Goal: Information Seeking & Learning: Get advice/opinions

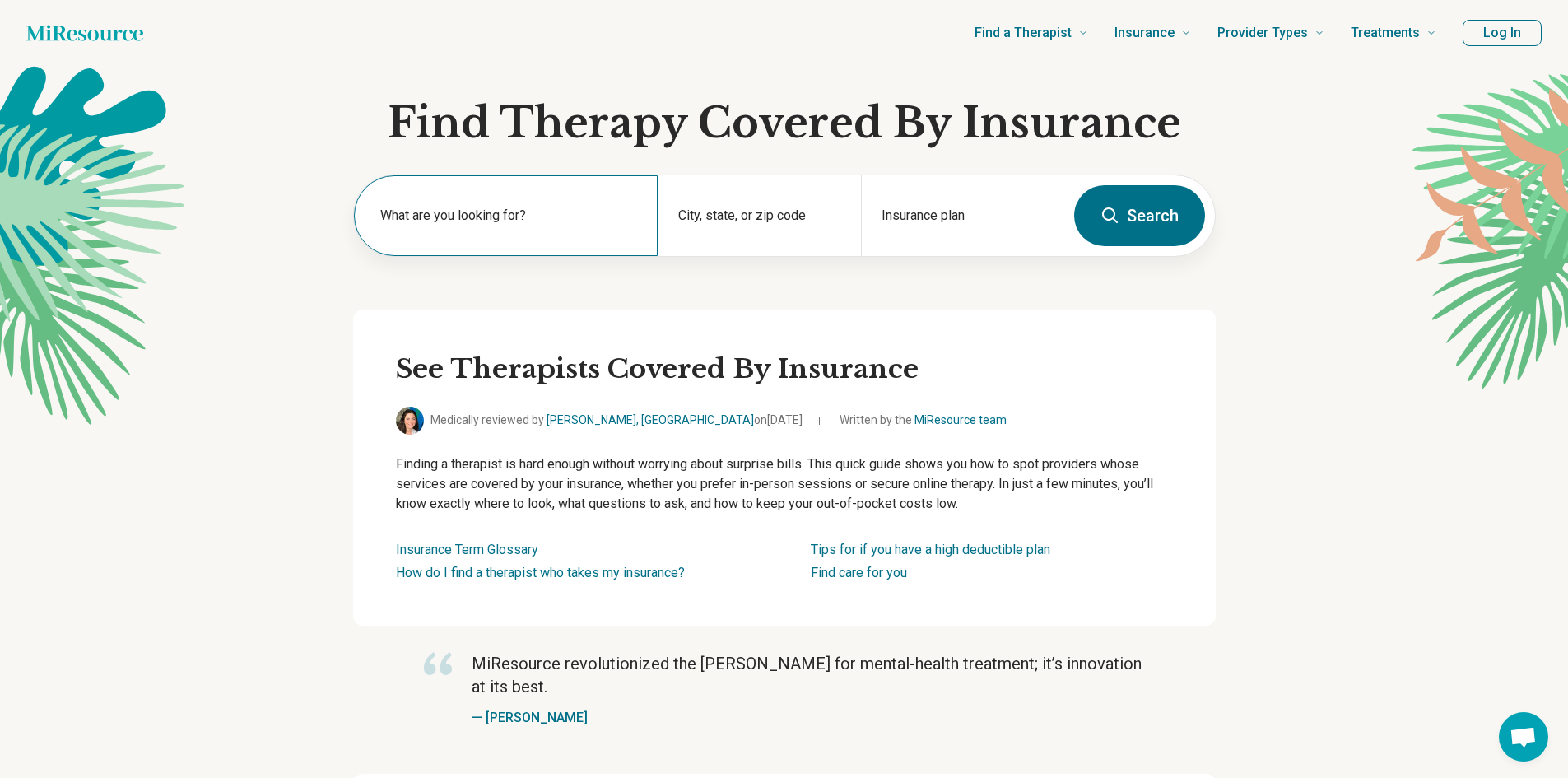
click at [474, 215] on label "What are you looking for?" at bounding box center [509, 215] width 259 height 20
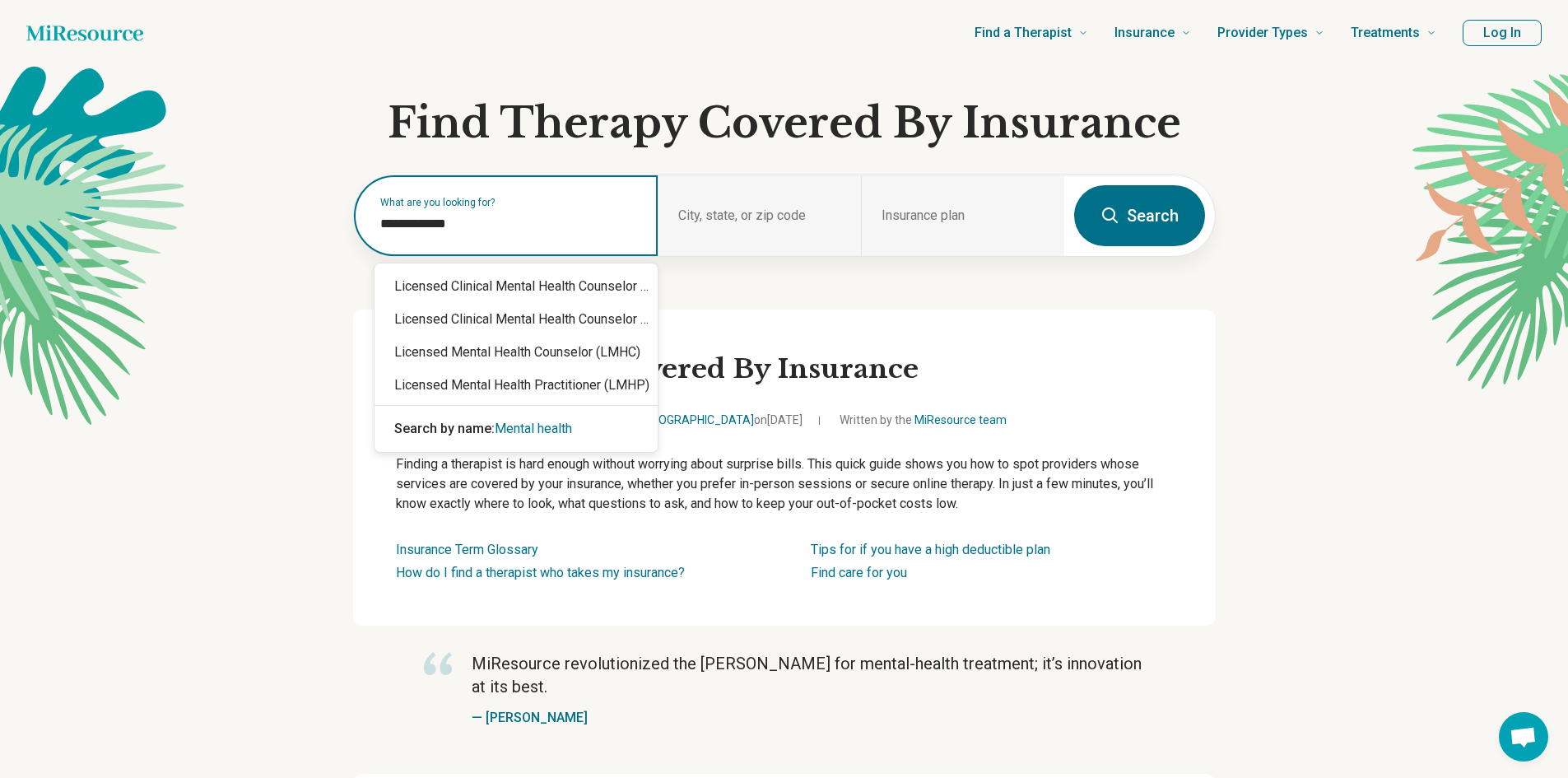
type input "**********"
click at [527, 423] on span "Mental health" at bounding box center [533, 428] width 77 height 16
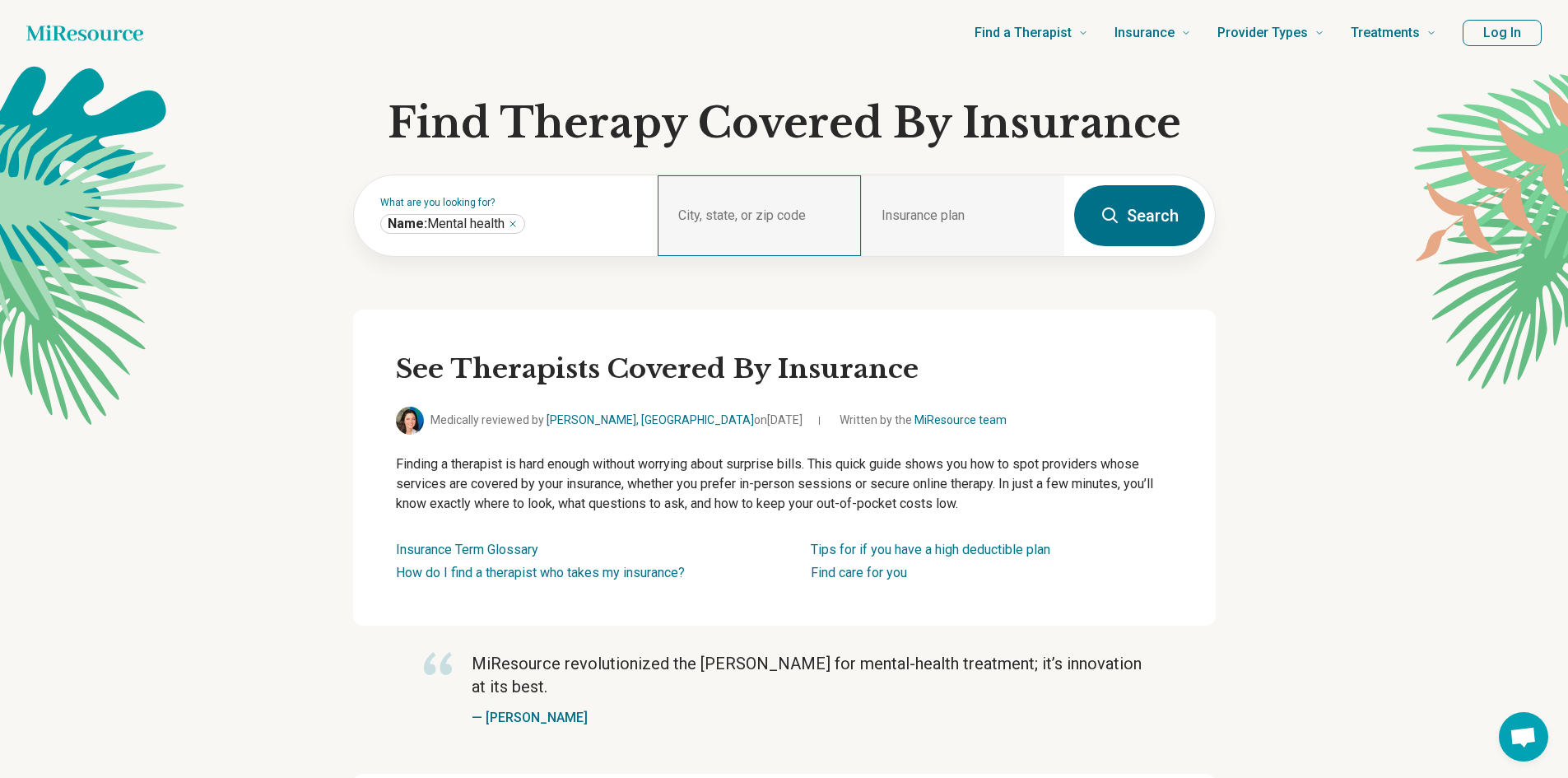
click at [697, 217] on div "City, state, or zip code" at bounding box center [758, 215] width 203 height 80
click at [746, 214] on div "City, state, or zip code" at bounding box center [758, 215] width 203 height 80
click at [807, 218] on div "City, state, or zip code" at bounding box center [758, 215] width 203 height 80
click at [758, 203] on div "City, state, or zip code" at bounding box center [758, 215] width 203 height 80
click at [736, 215] on div "City, state, or zip code" at bounding box center [758, 215] width 203 height 80
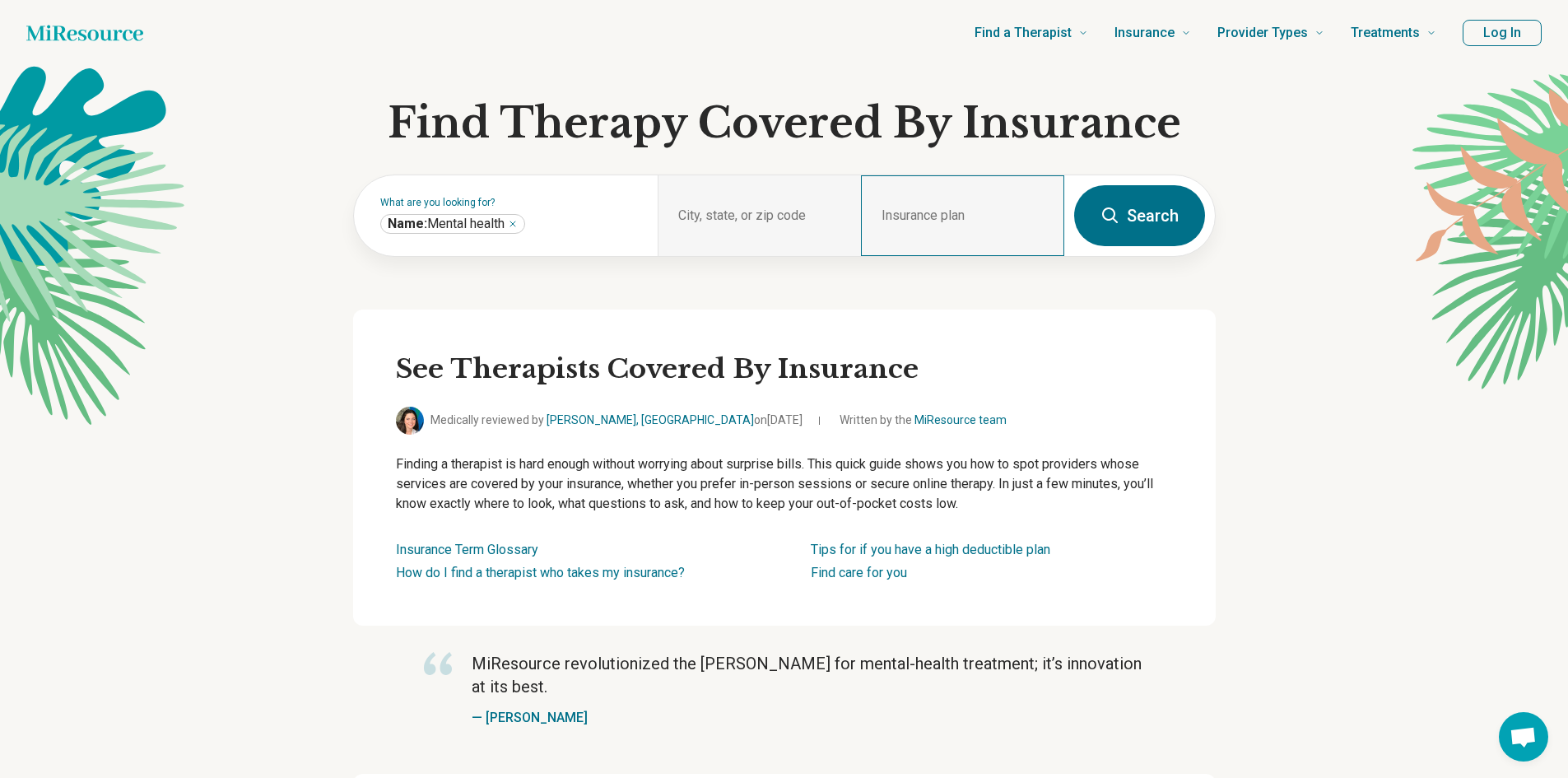
click at [932, 210] on div "Insurance plan" at bounding box center [962, 215] width 203 height 80
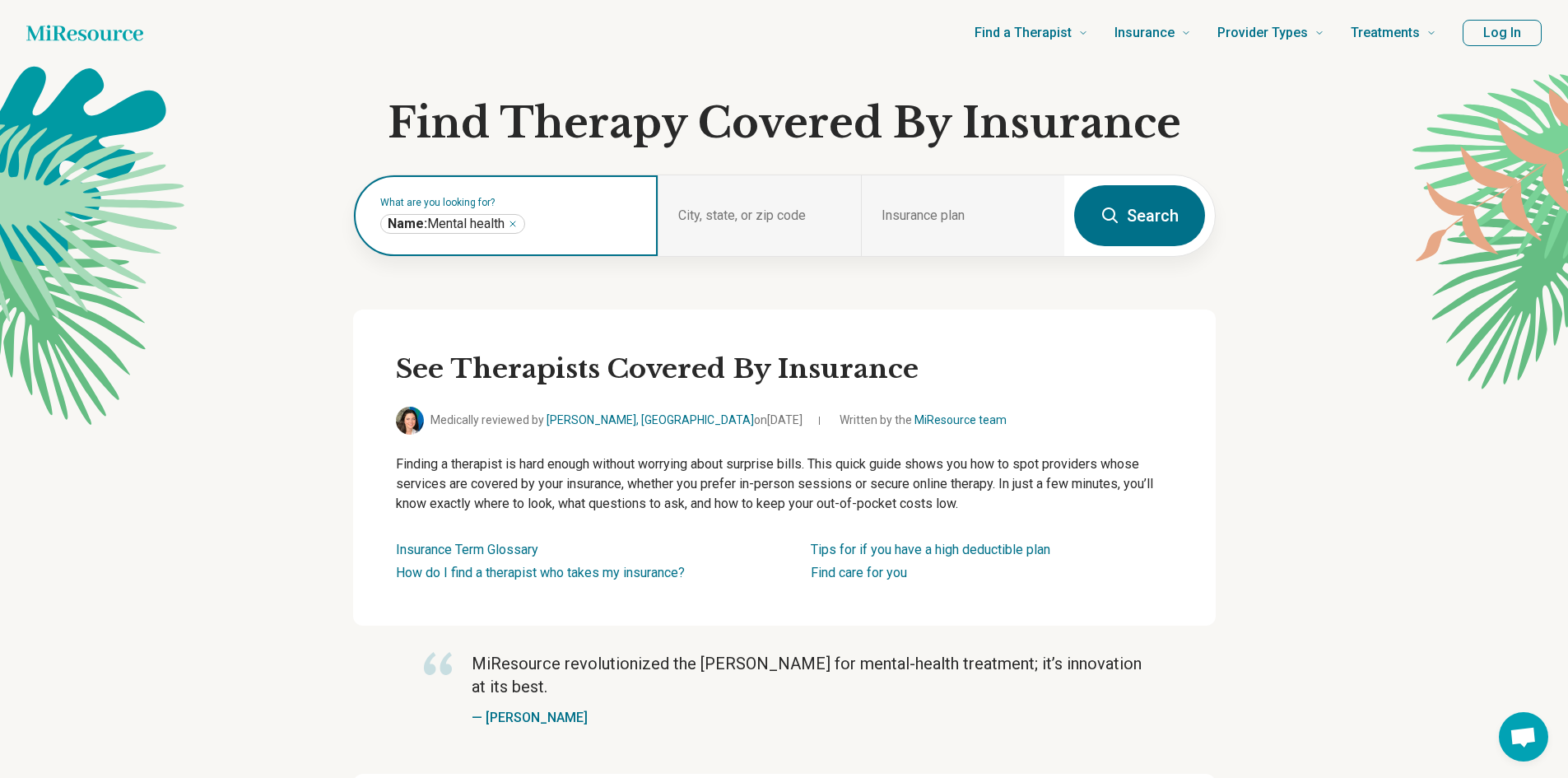
click at [560, 229] on input "text" at bounding box center [584, 223] width 111 height 20
click at [518, 221] on icon "Remove" at bounding box center [512, 223] width 10 height 10
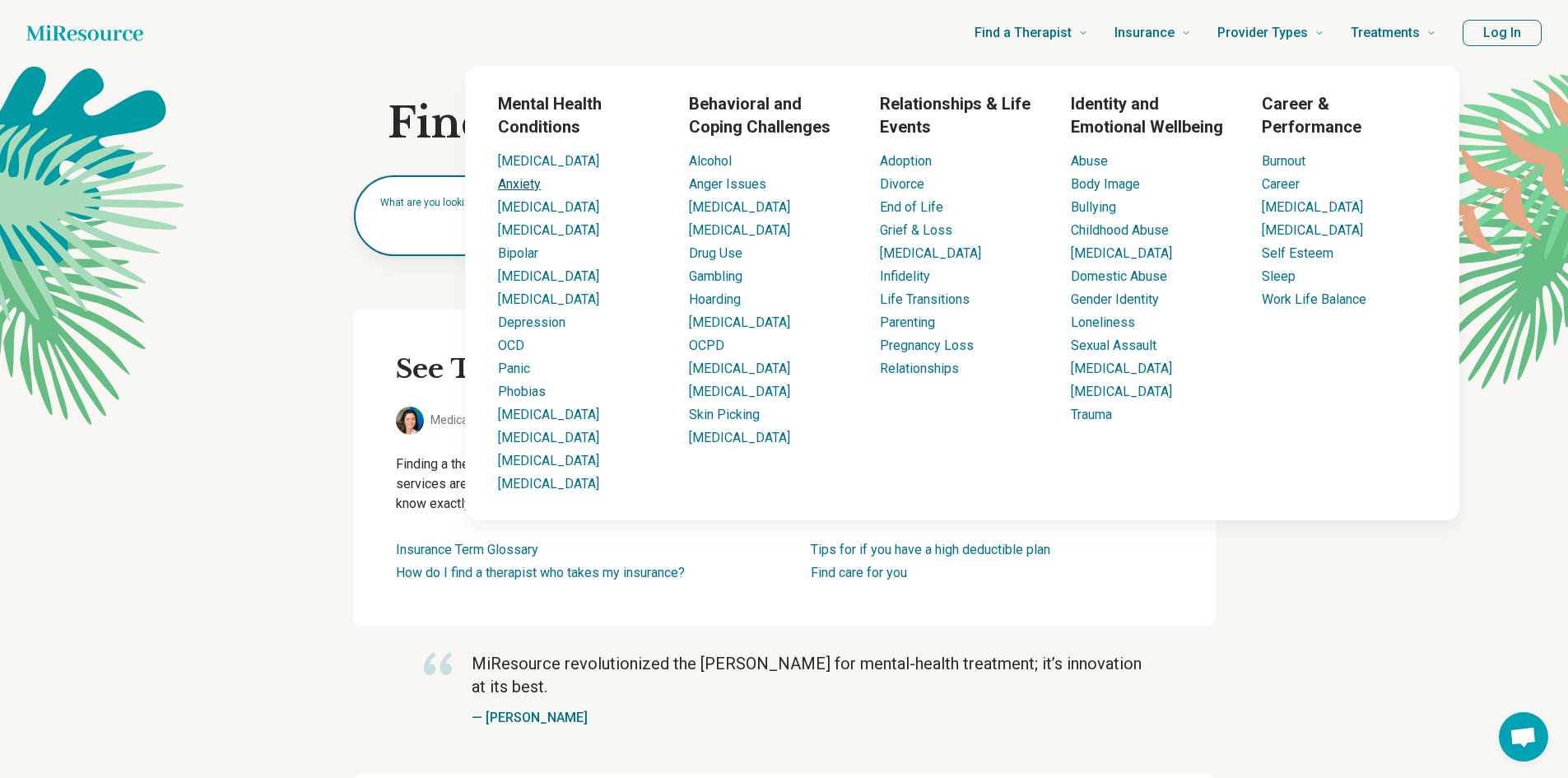
click at [520, 185] on link "Anxiety" at bounding box center [519, 184] width 42 height 16
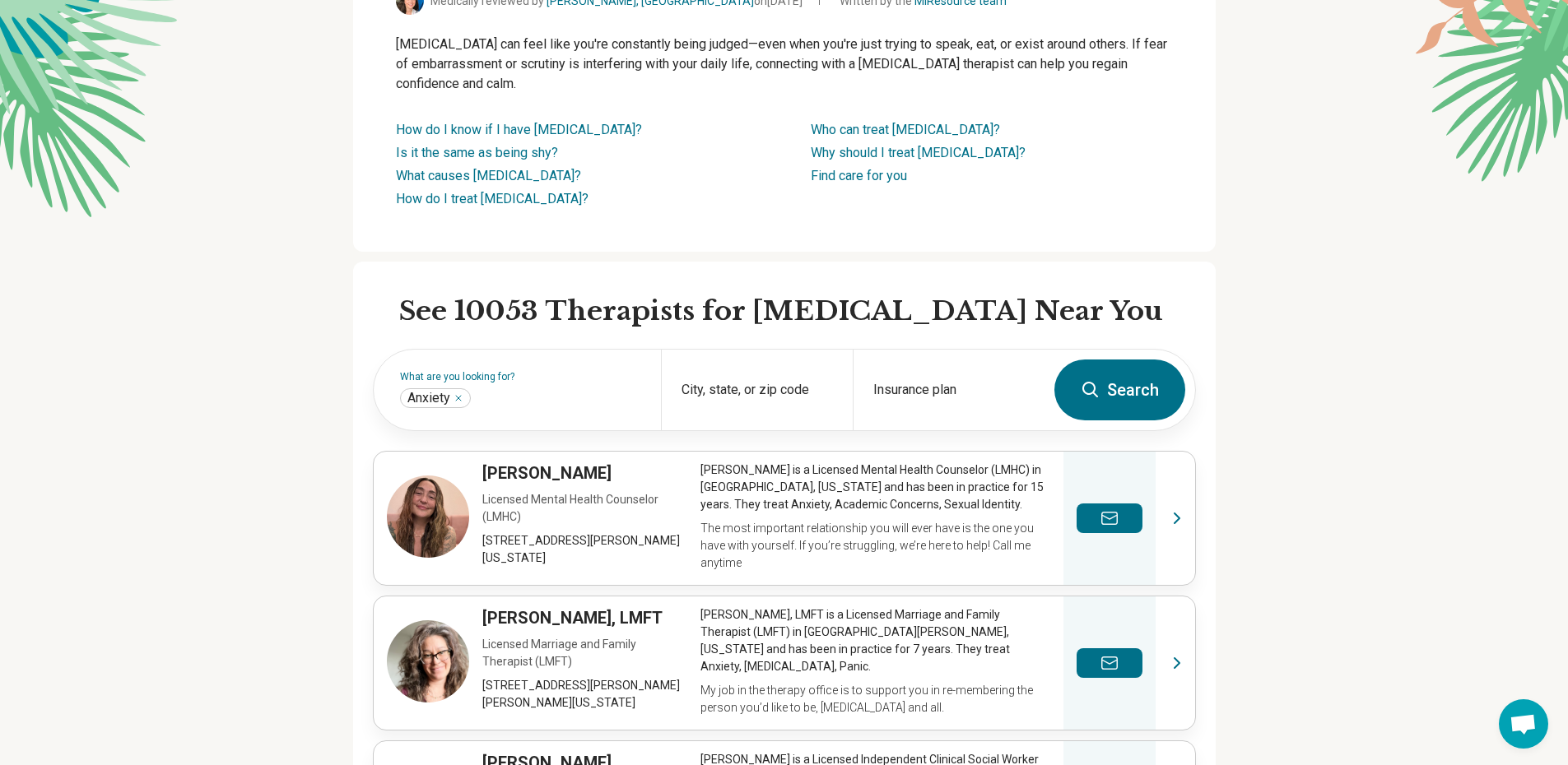
scroll to position [246, 0]
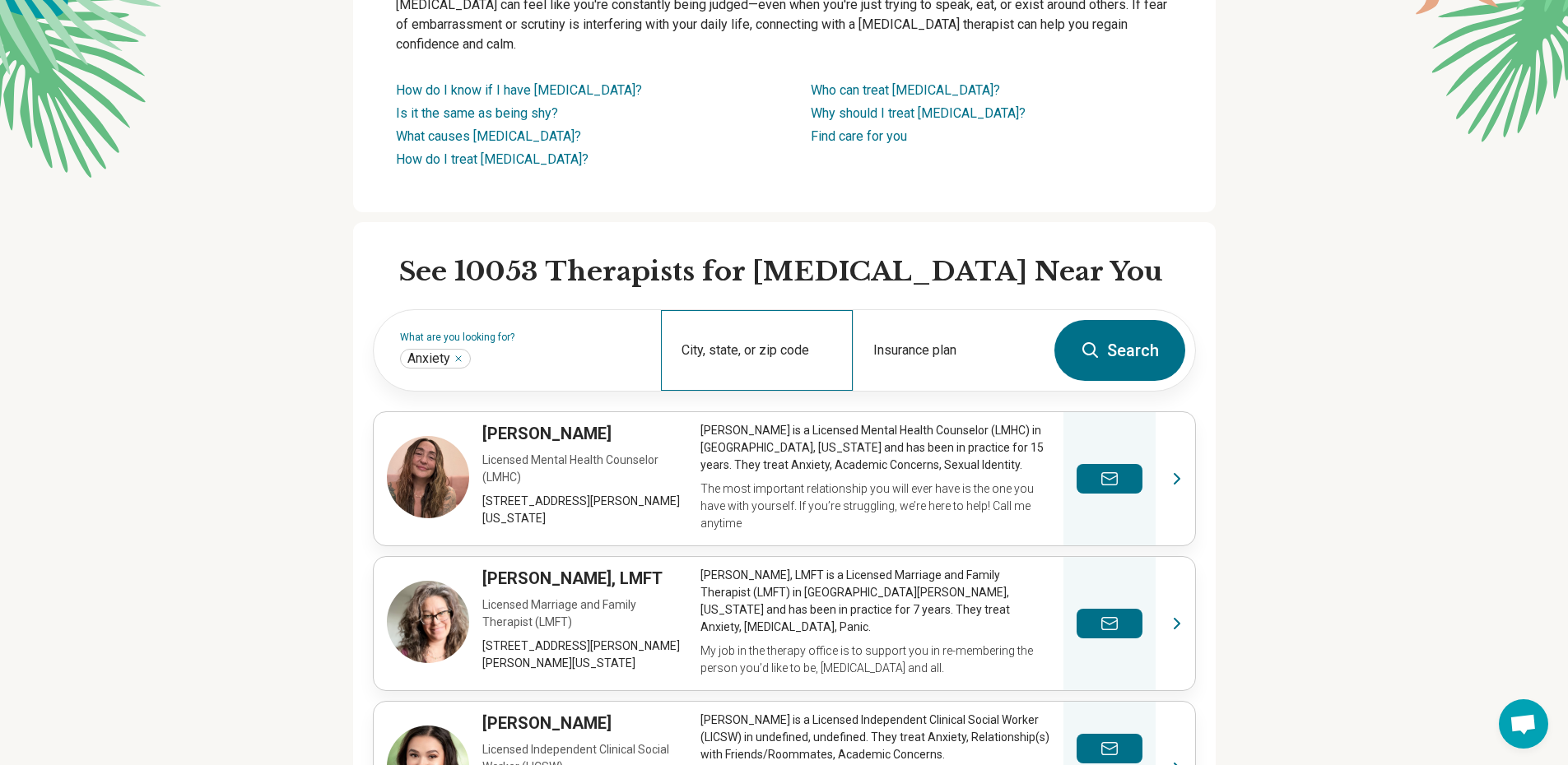
click at [733, 347] on div "City, state, or zip code" at bounding box center [757, 350] width 192 height 80
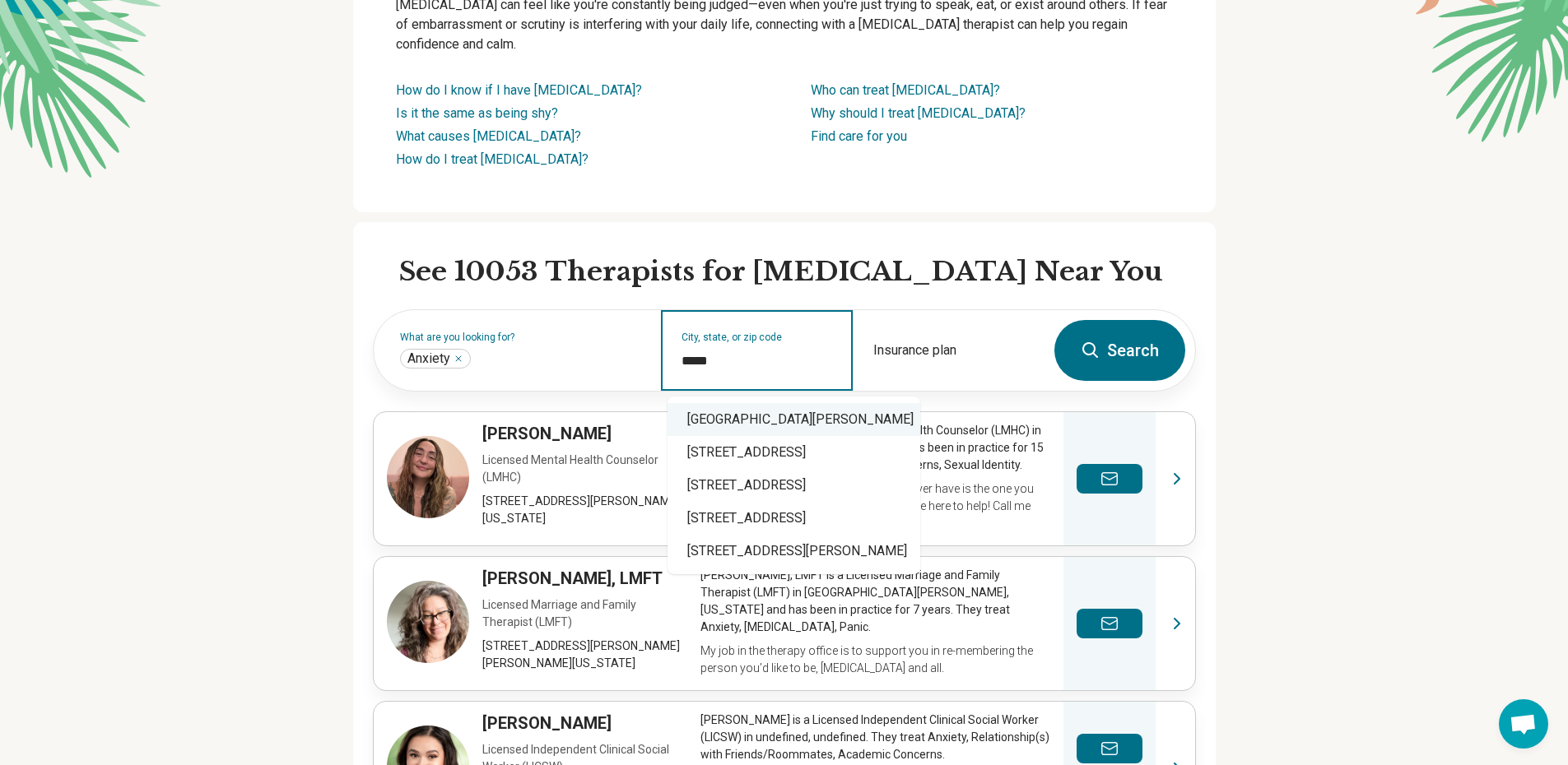
click at [748, 417] on div "Saint Paul, MN 55106" at bounding box center [794, 419] width 253 height 33
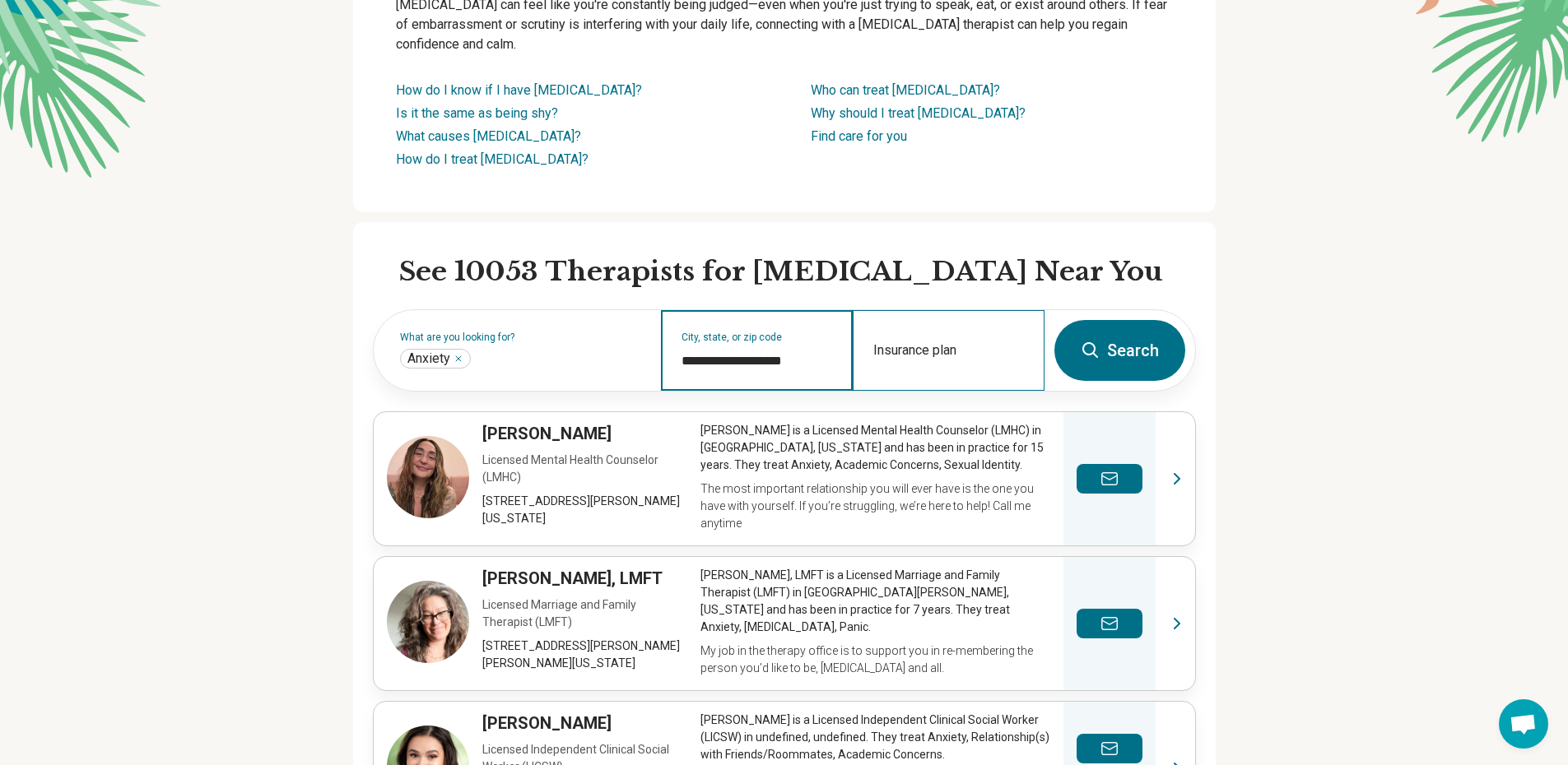
type input "**********"
click at [954, 352] on div "Insurance plan" at bounding box center [949, 350] width 192 height 80
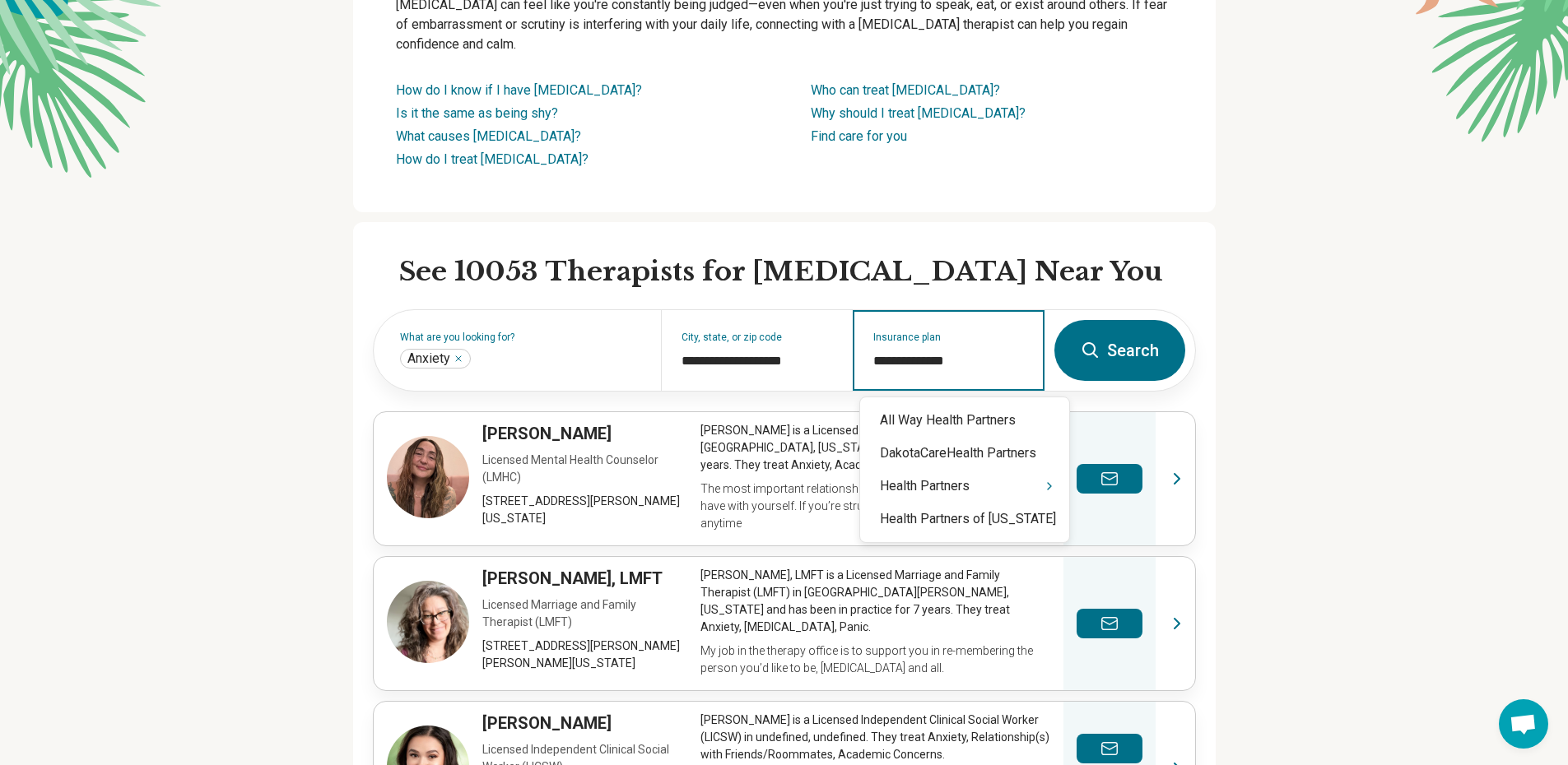
type input "**********"
click at [973, 492] on div "Health Partners" at bounding box center [964, 486] width 209 height 33
click at [989, 449] on div "Minnesota – Health Partners" at bounding box center [962, 453] width 205 height 33
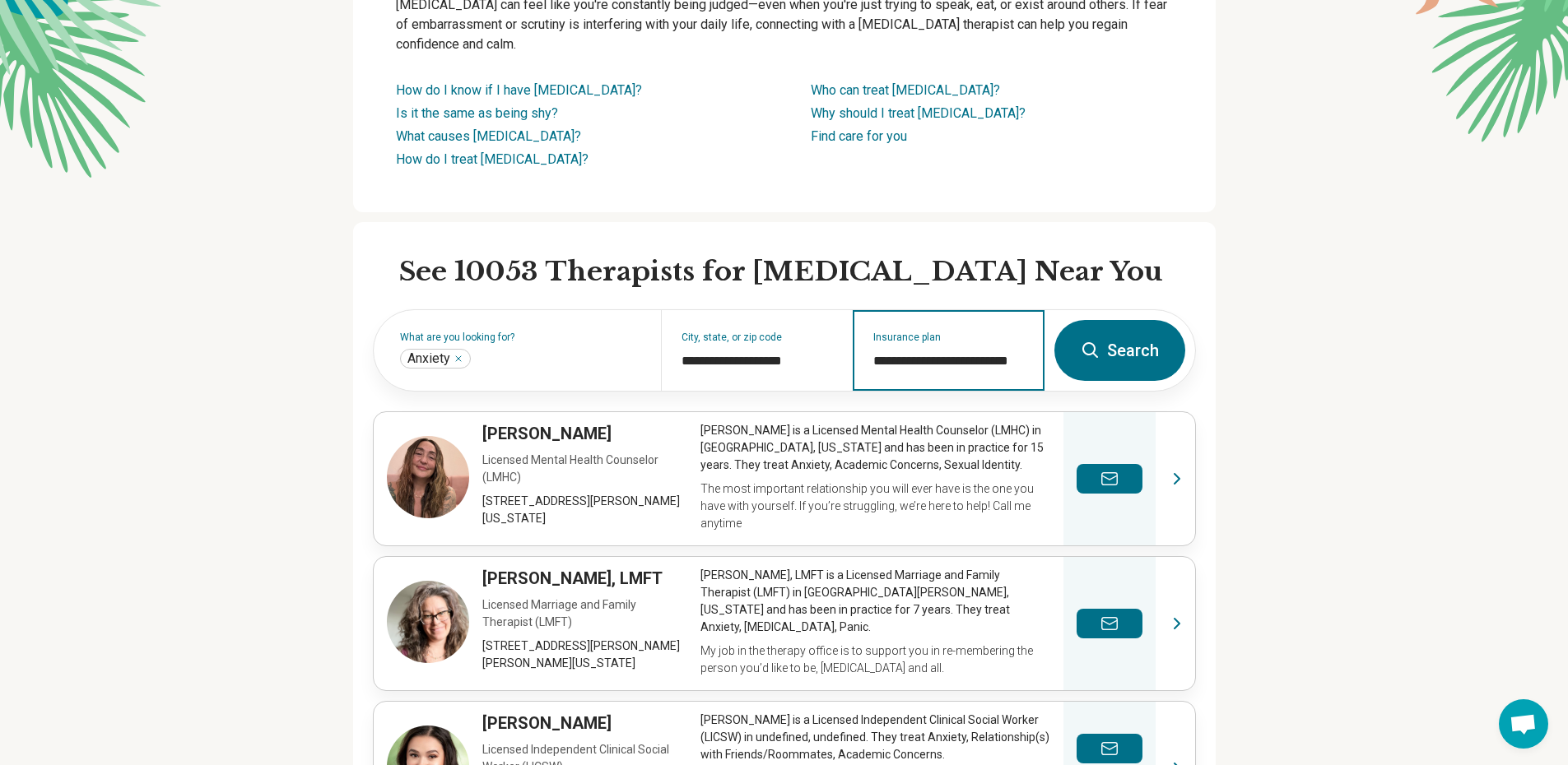
type input "**********"
click at [1136, 348] on button "Search" at bounding box center [1119, 350] width 131 height 61
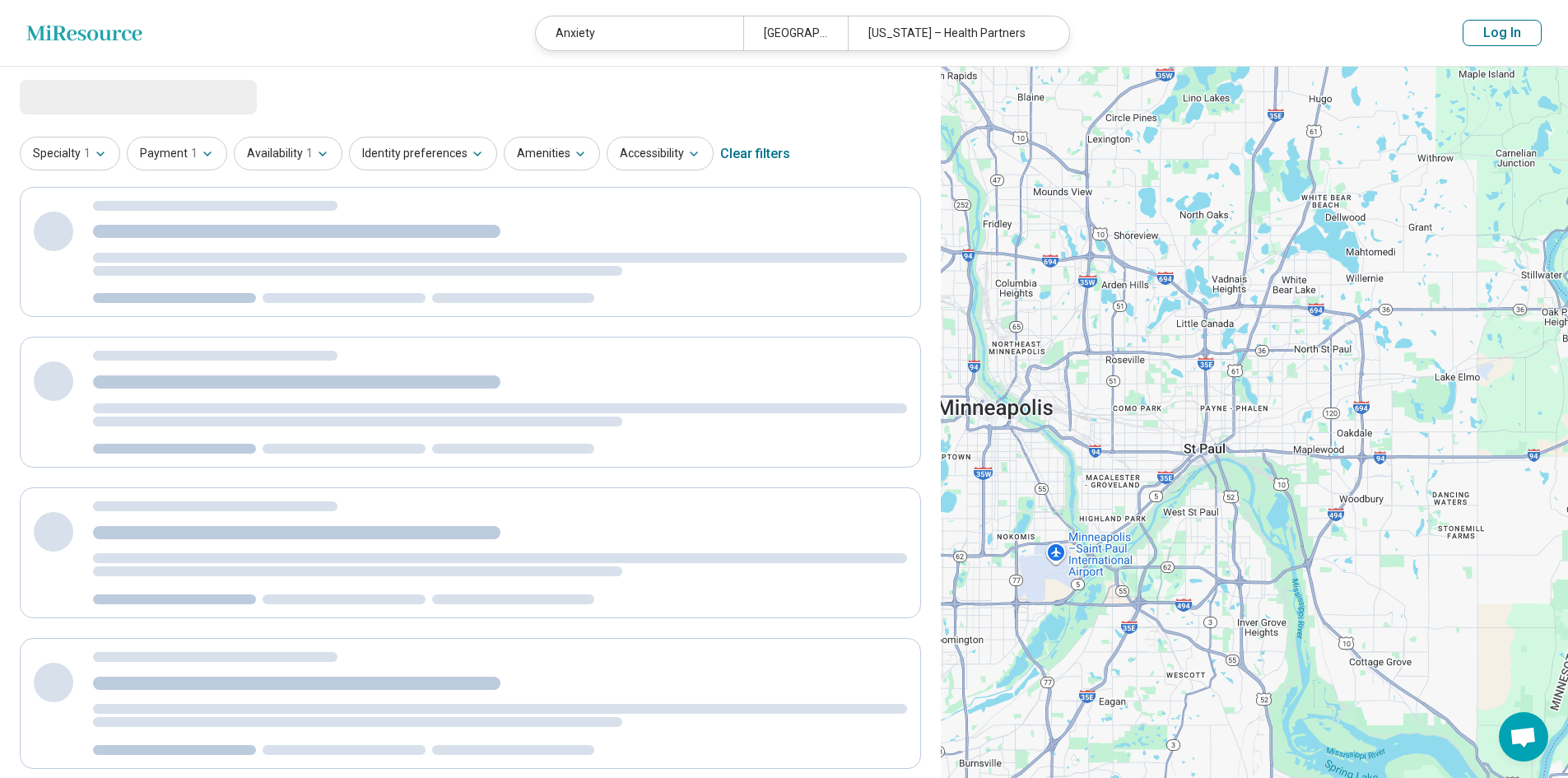
select select "***"
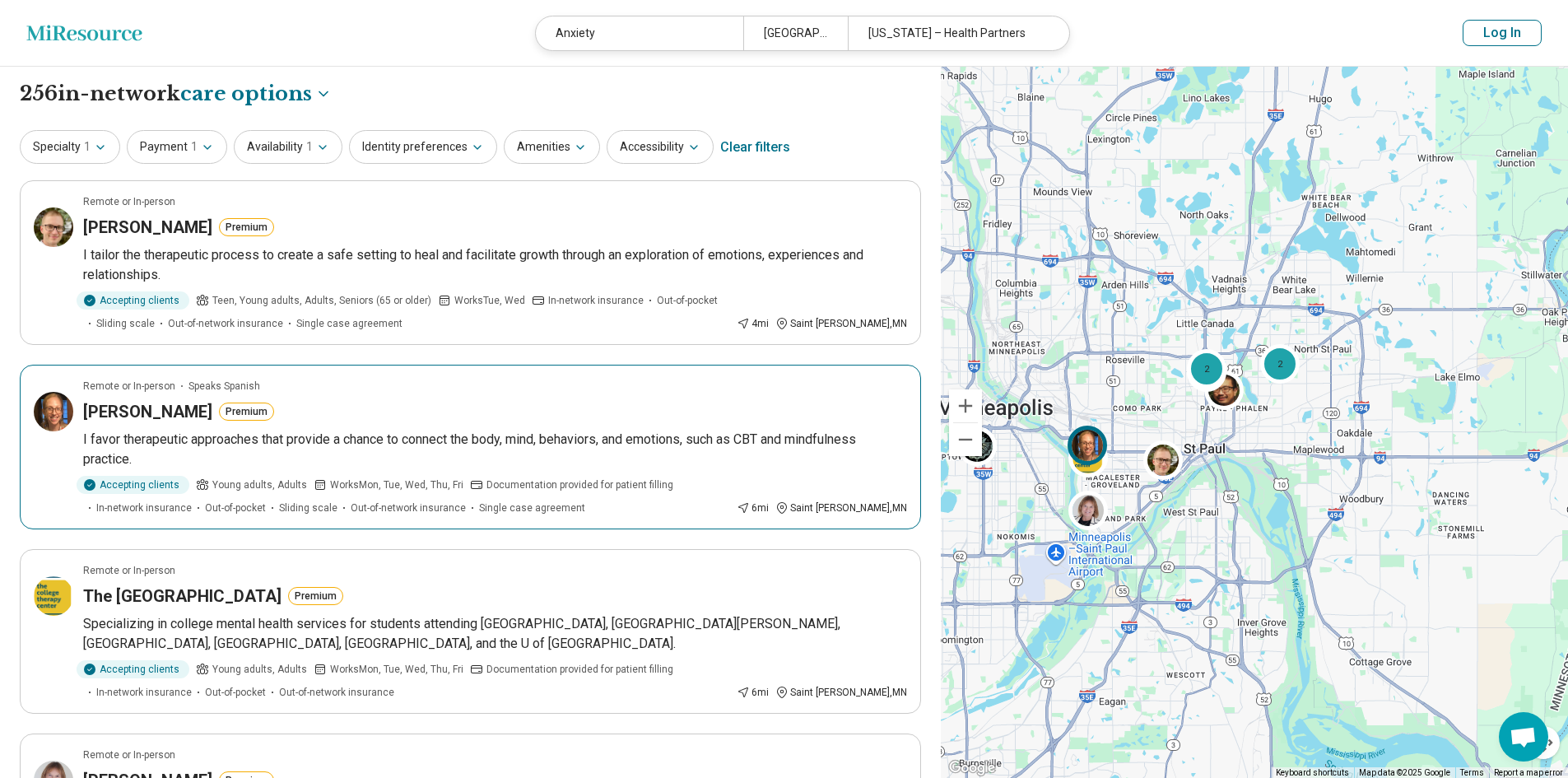
drag, startPoint x: 129, startPoint y: 412, endPoint x: 109, endPoint y: 413, distance: 20.0
click at [109, 413] on h3 "Cassandra Janke" at bounding box center [147, 411] width 129 height 23
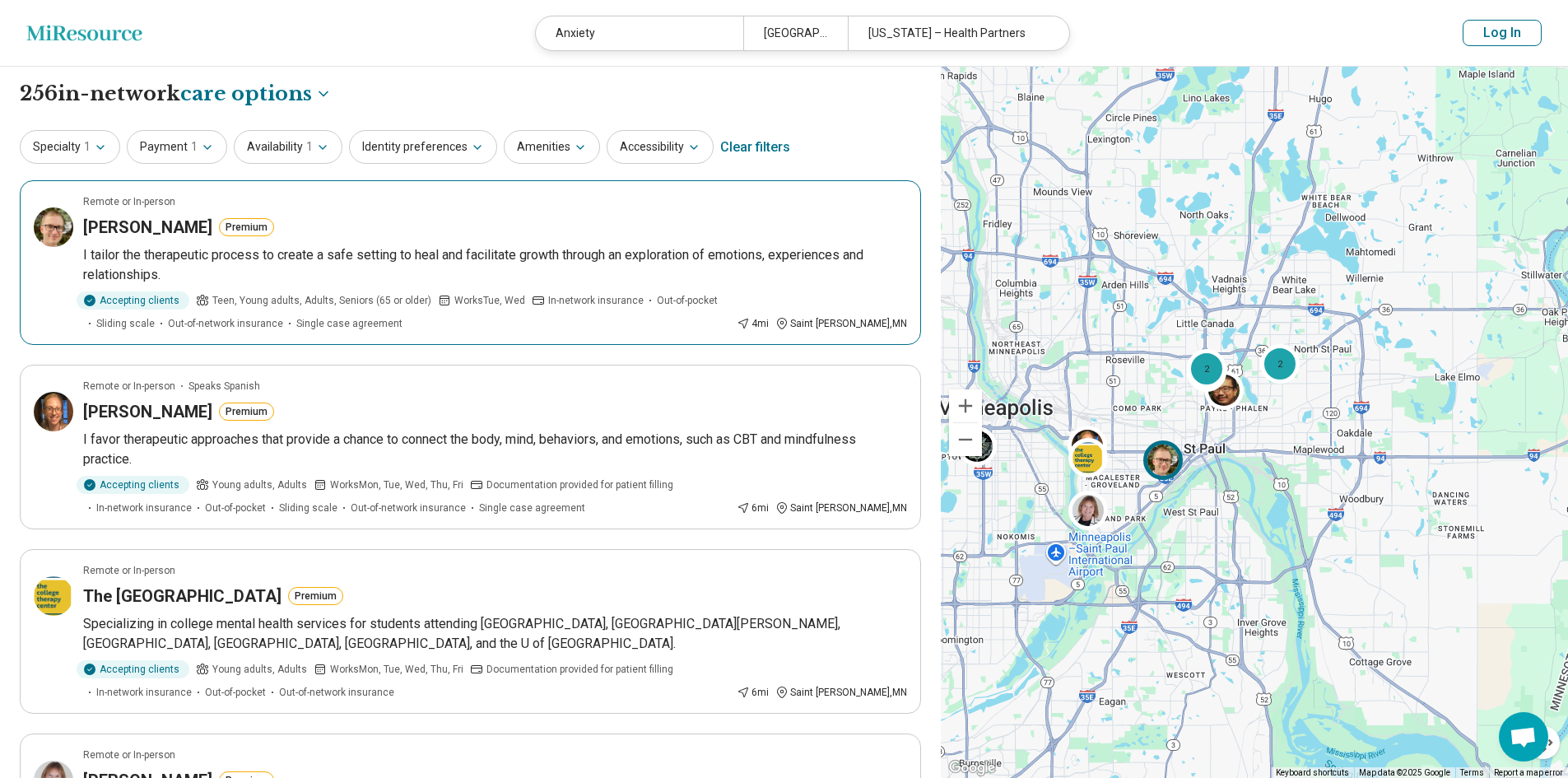
click at [439, 263] on p "I tailor the therapeutic process to create a safe setting to heal and facilitat…" at bounding box center [495, 266] width 824 height 40
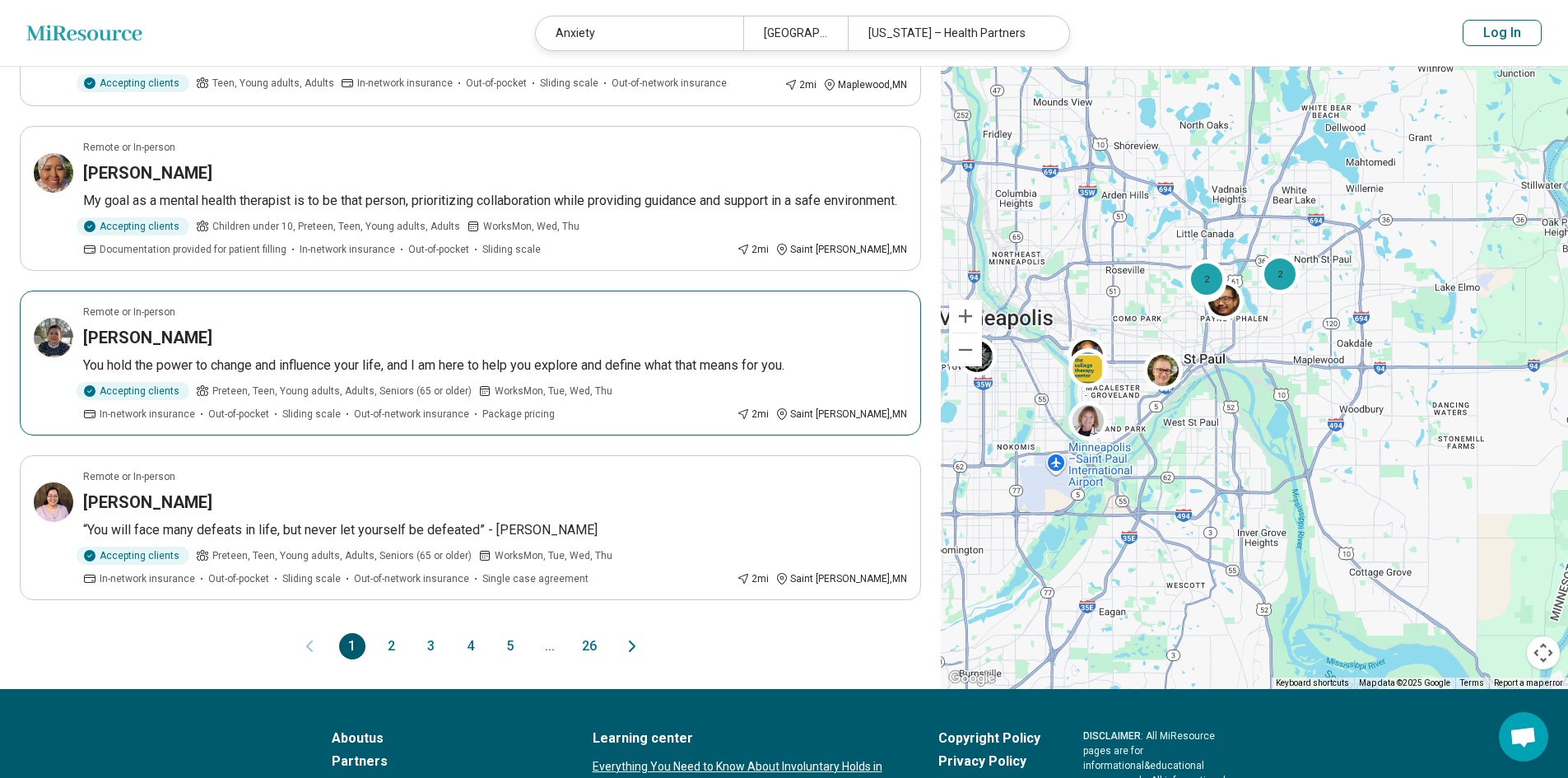
scroll to position [1318, 0]
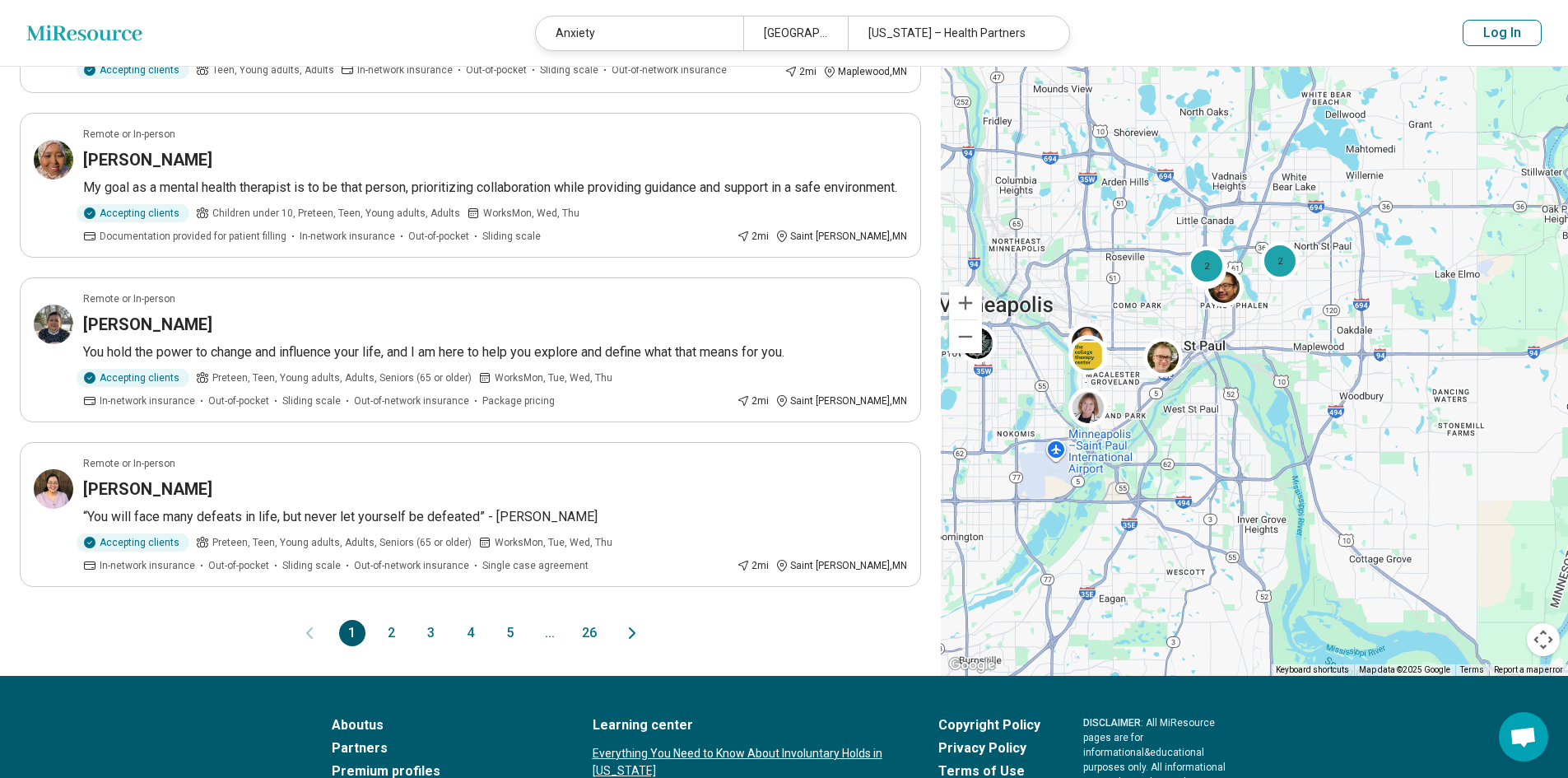
click at [394, 646] on button "2" at bounding box center [392, 633] width 26 height 26
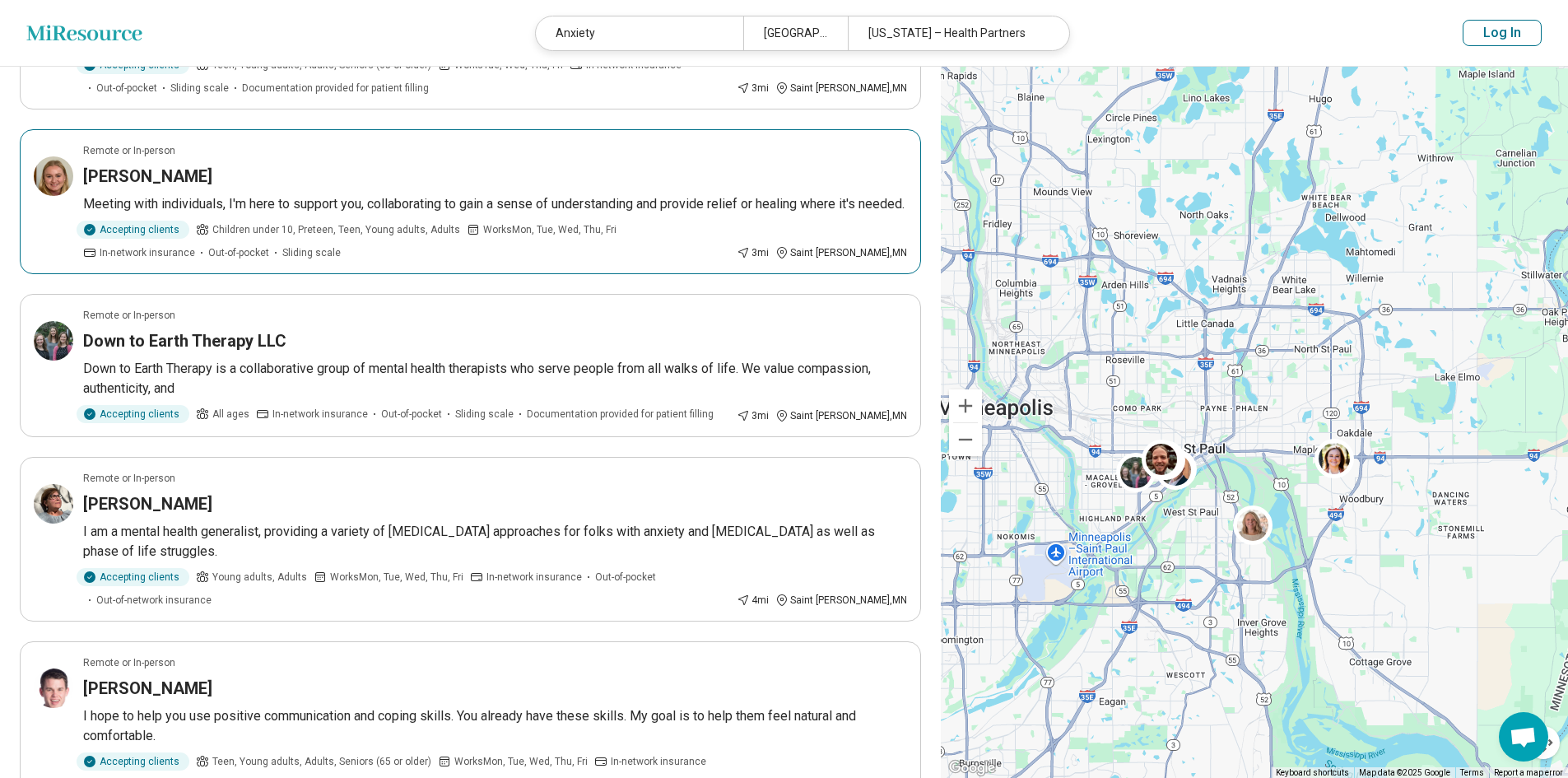
scroll to position [741, 0]
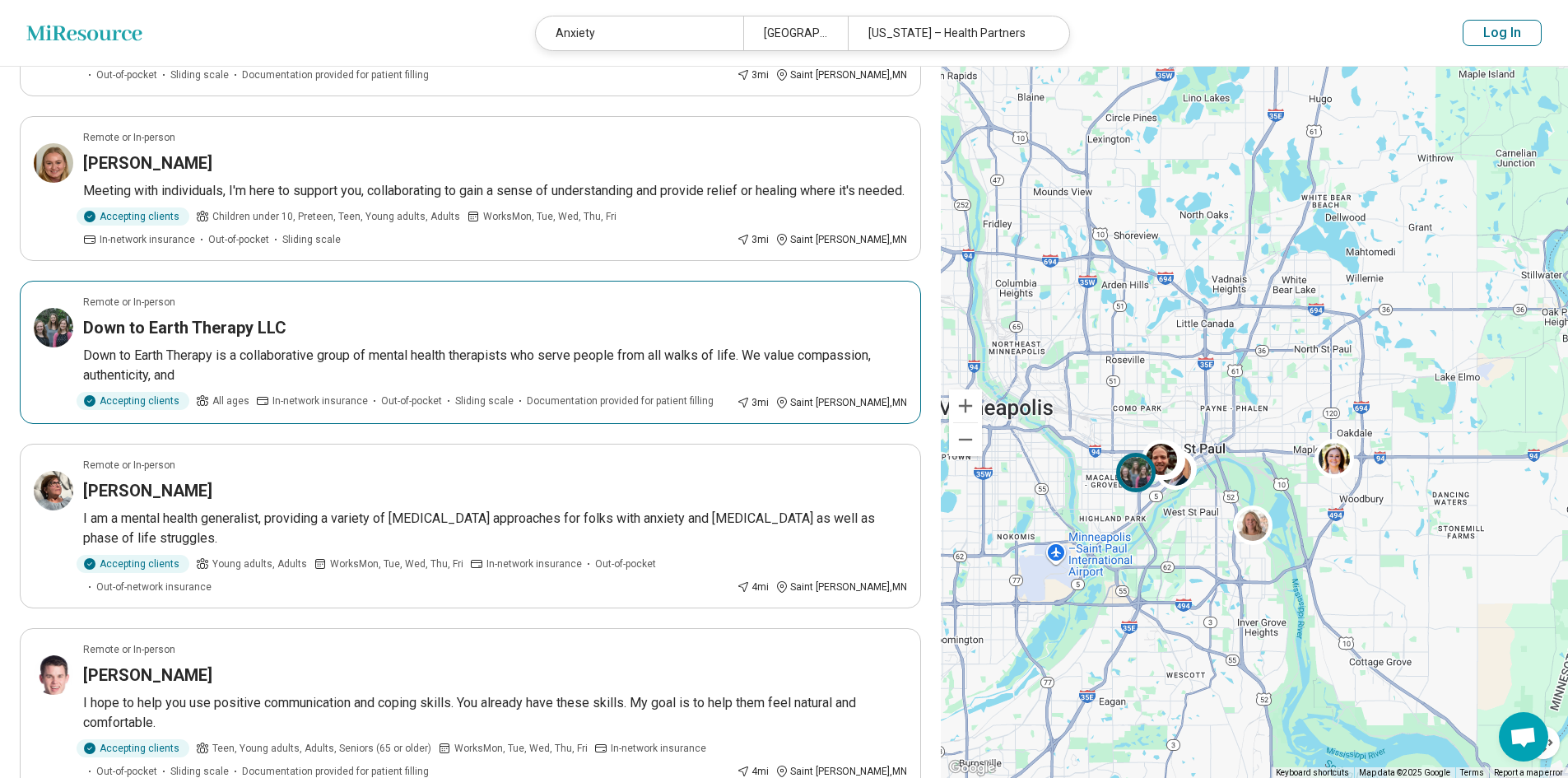
click at [502, 385] on p "Down to Earth Therapy is a collaborative group of mental health therapists who …" at bounding box center [495, 366] width 824 height 40
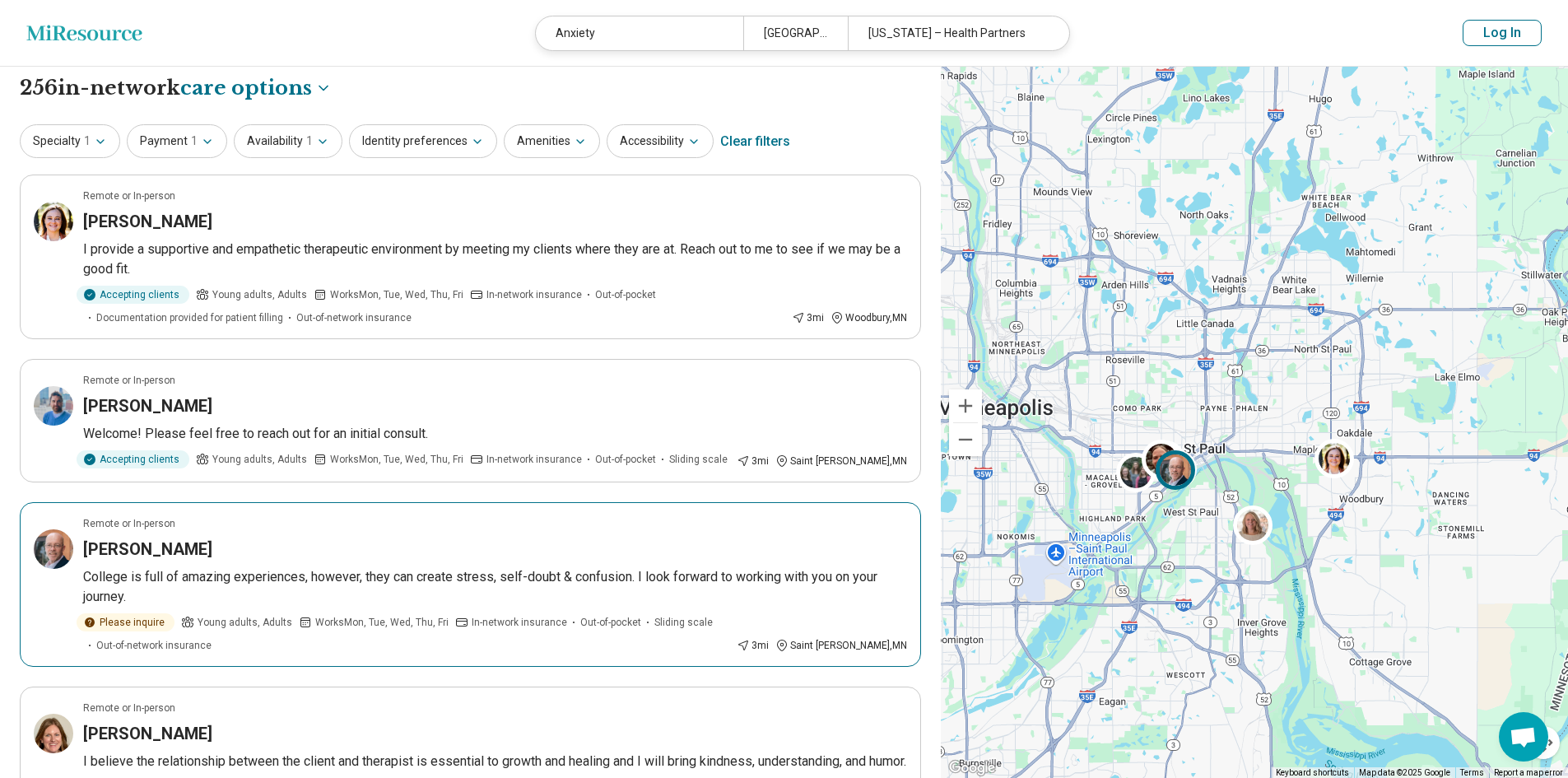
scroll to position [0, 0]
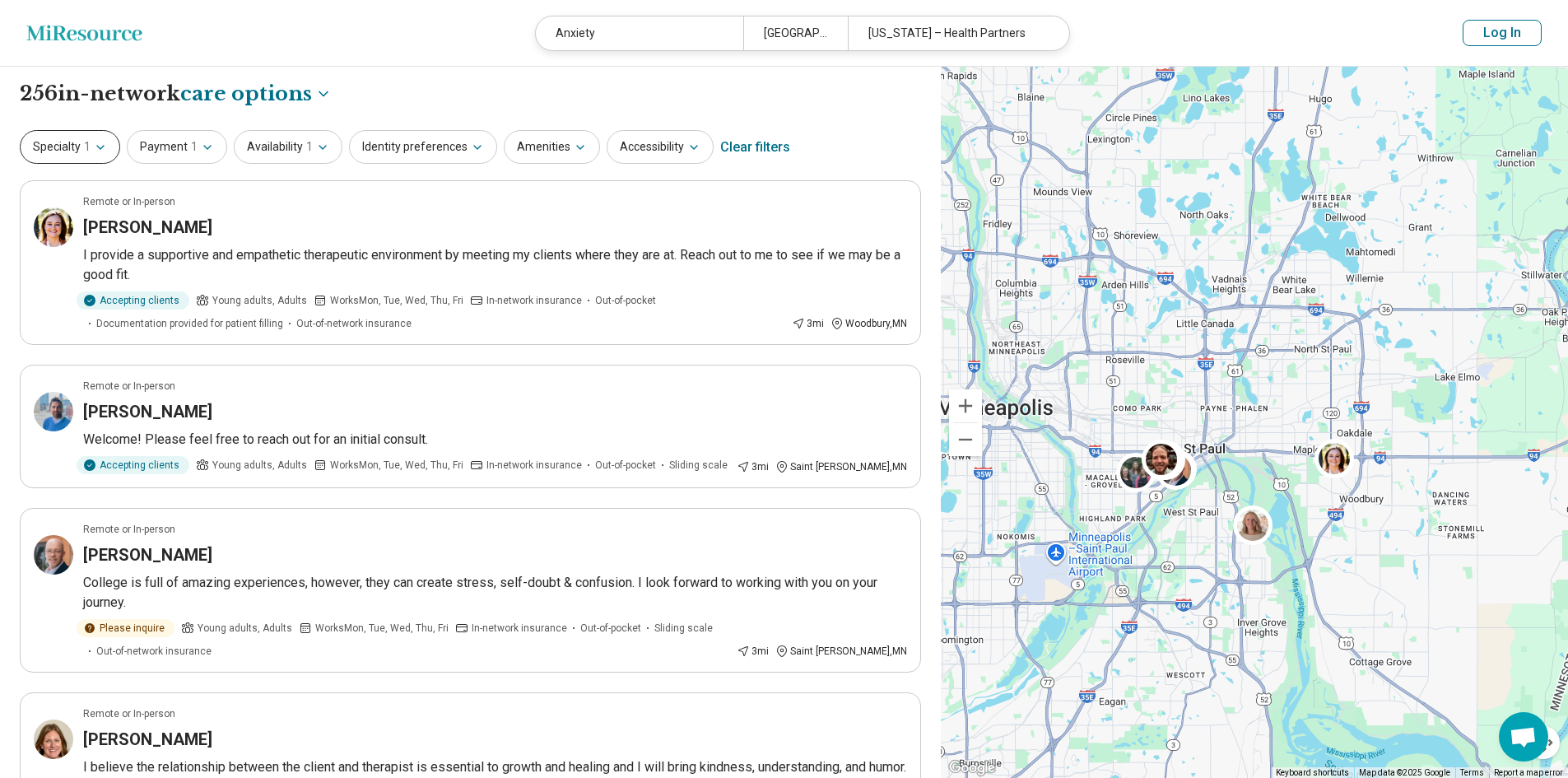
click at [114, 146] on button "Specialty 1" at bounding box center [70, 146] width 100 height 34
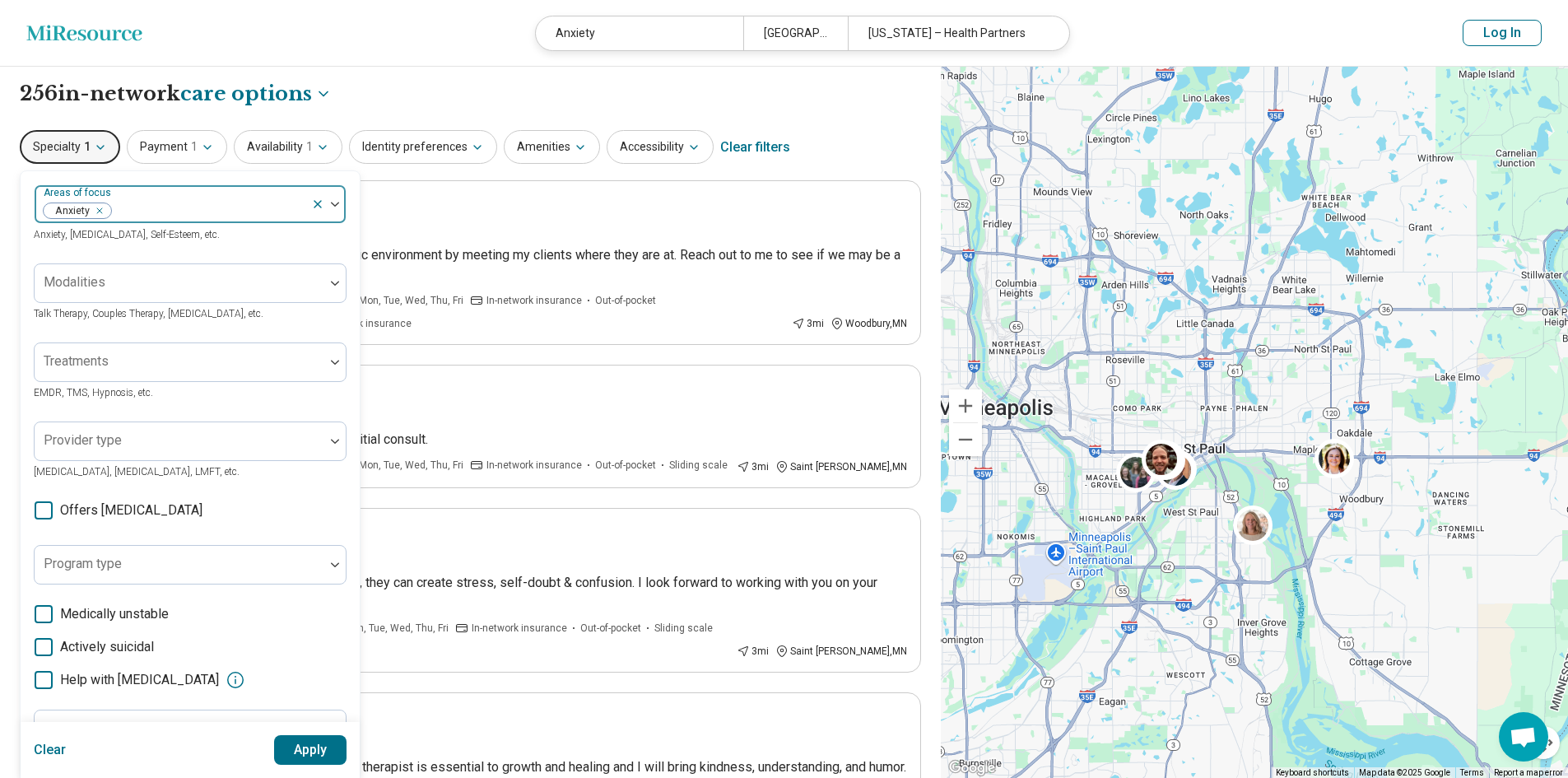
click at [163, 210] on div at bounding box center [208, 210] width 192 height 23
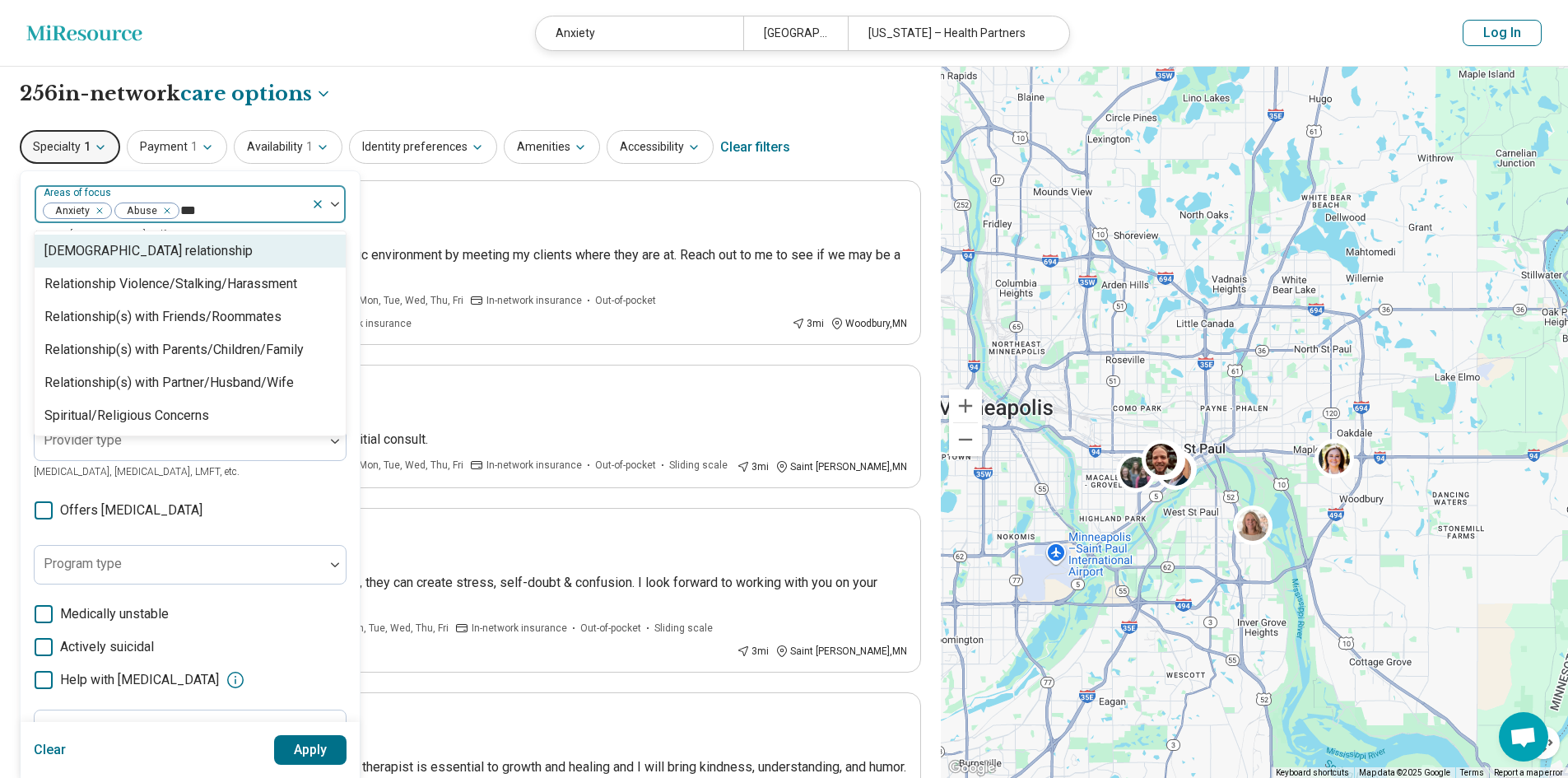
type input "****"
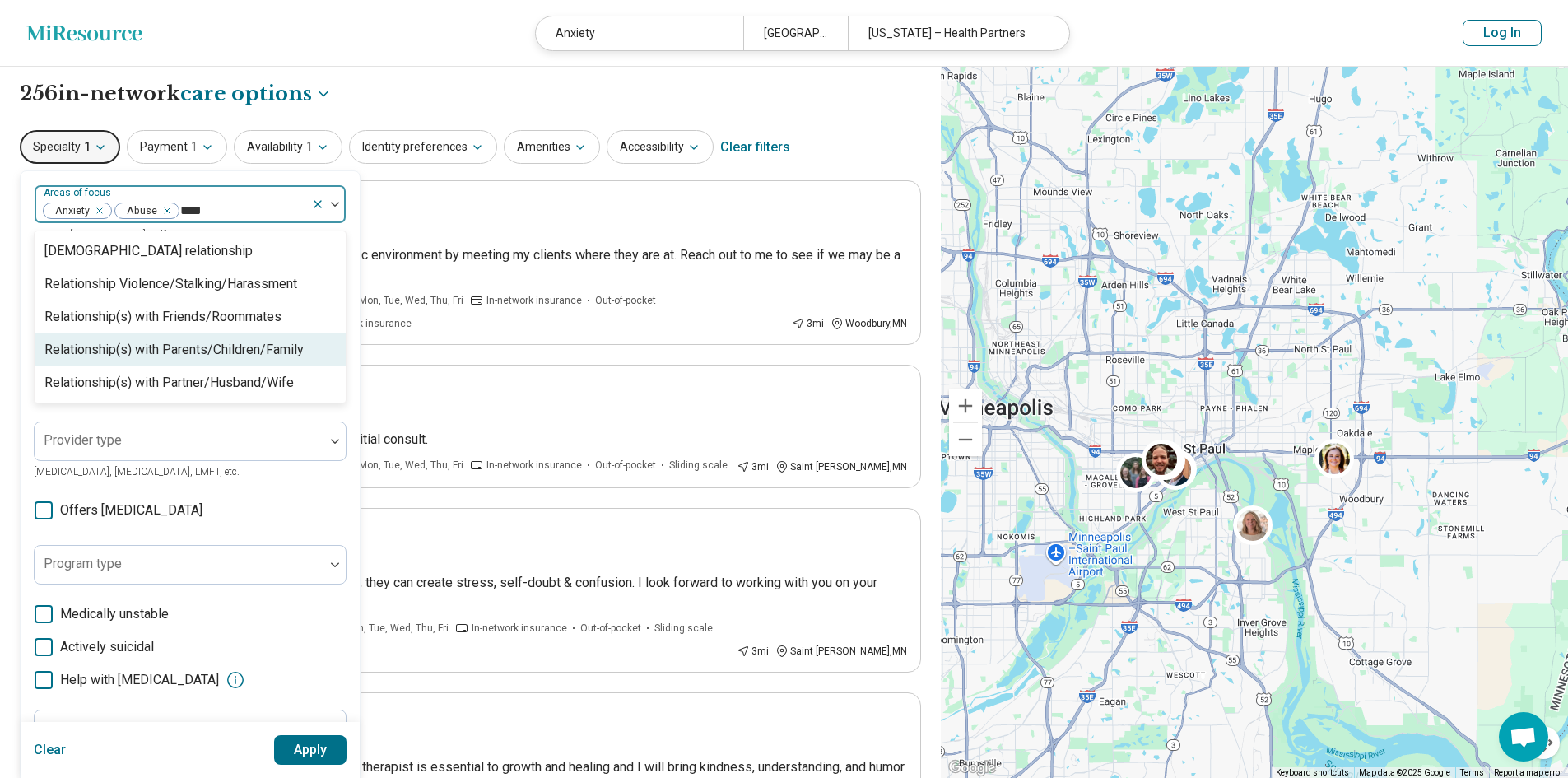
click at [212, 350] on div "Relationship(s) with Parents/Children/Family" at bounding box center [174, 350] width 259 height 20
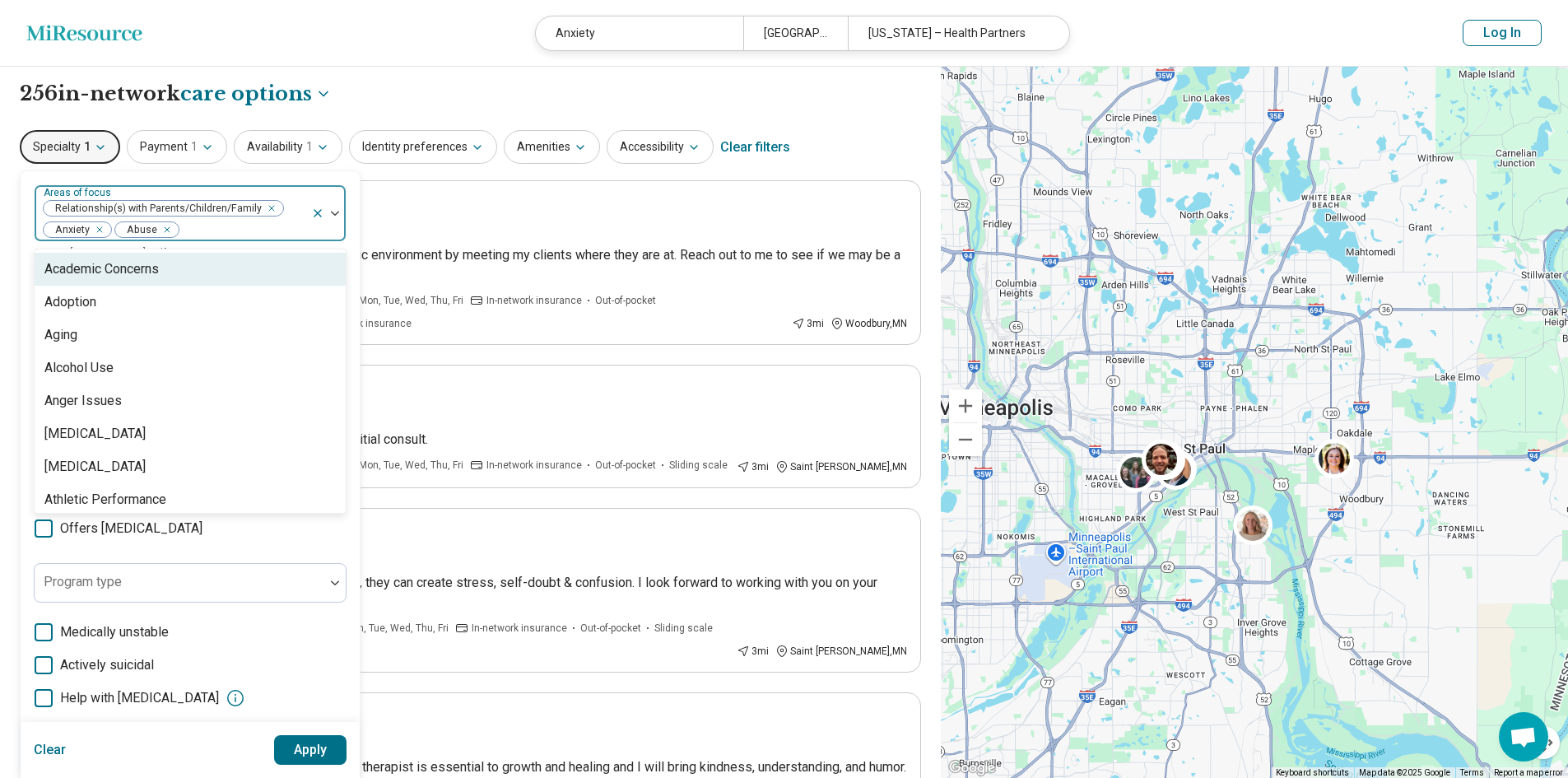
click at [169, 229] on div "Remove [object Object]" at bounding box center [163, 229] width 20 height 20
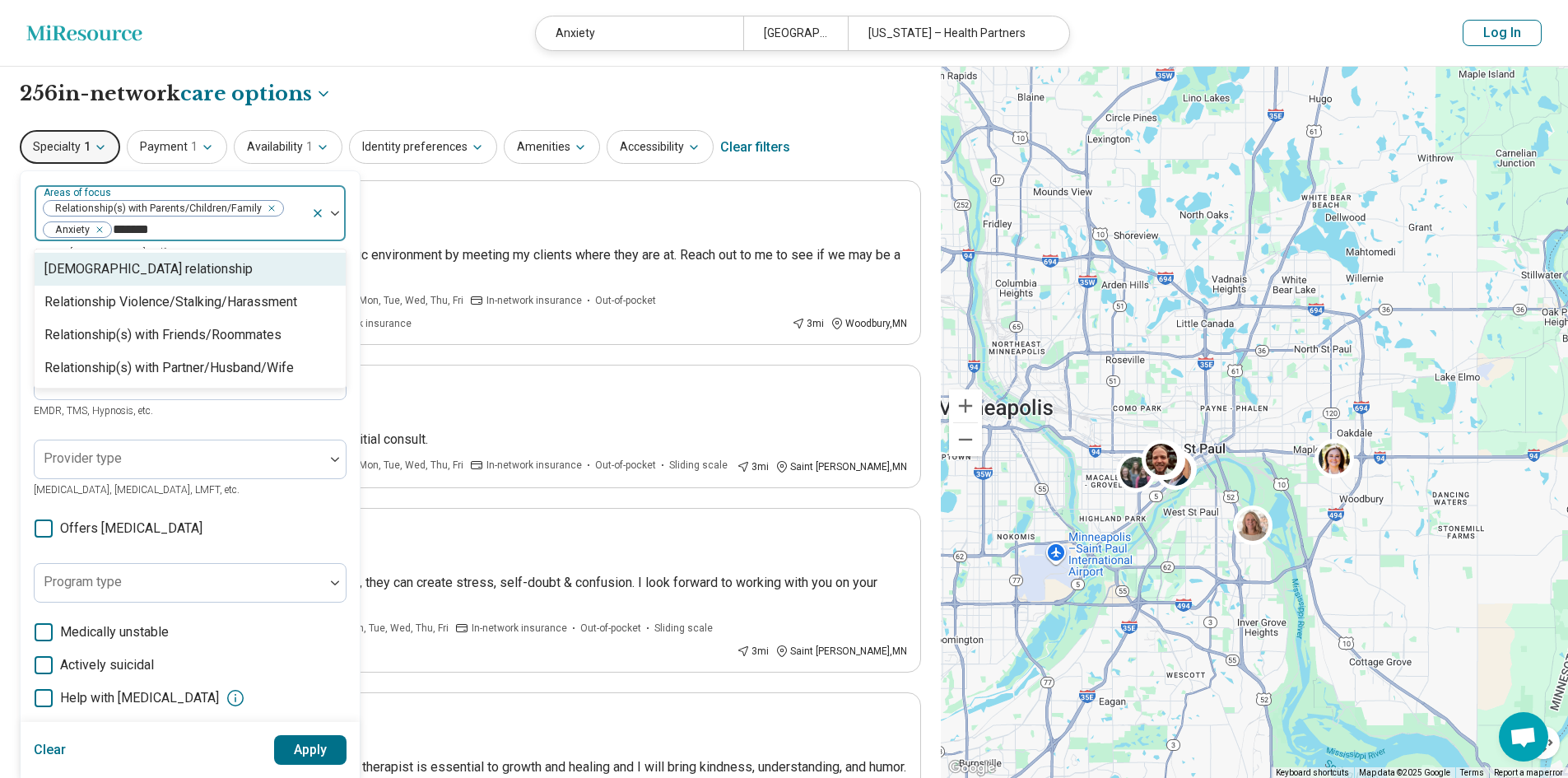
type input "********"
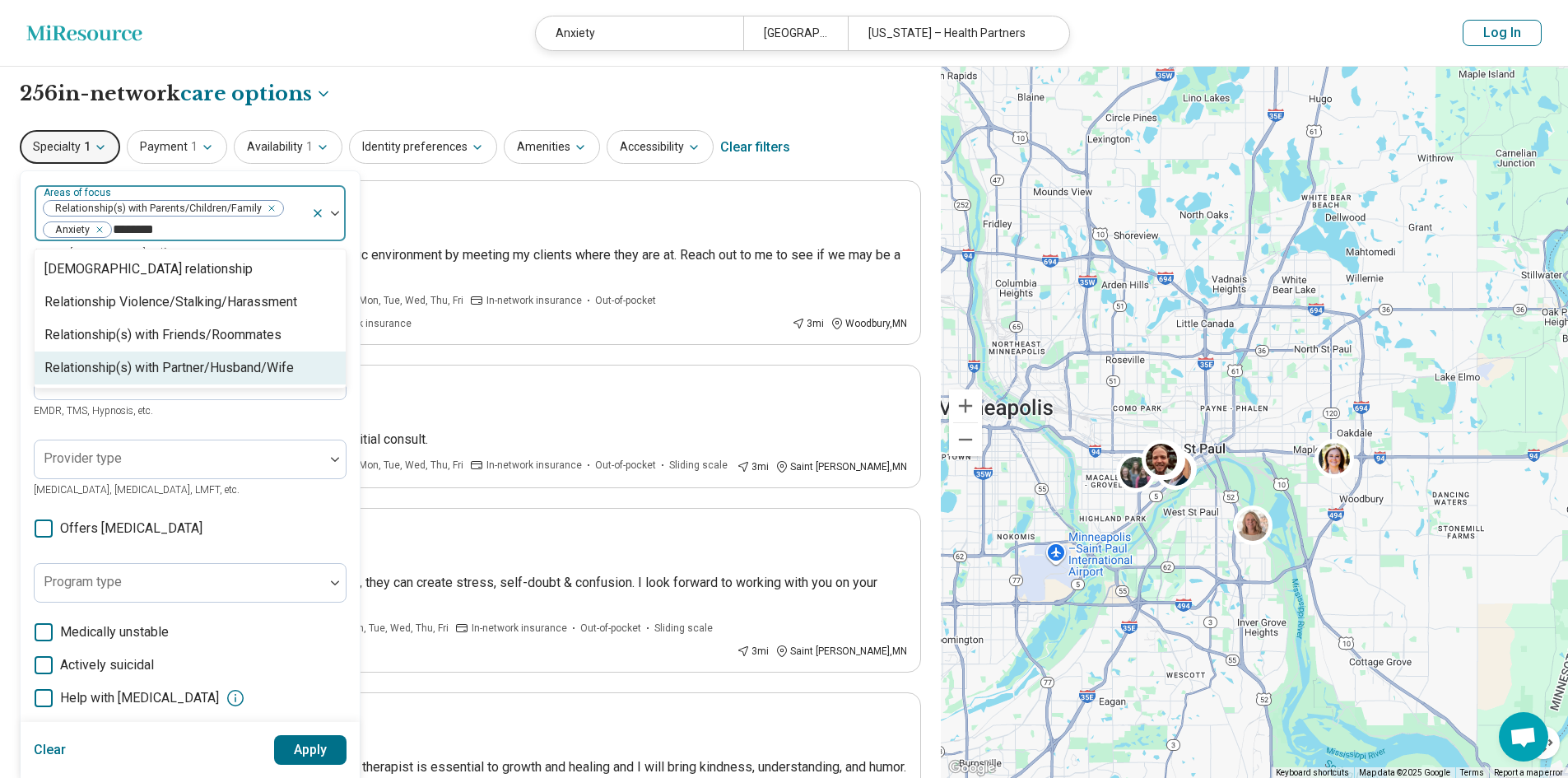
click at [212, 359] on div "Relationship(s) with Partner/Husband/Wife" at bounding box center [169, 368] width 249 height 20
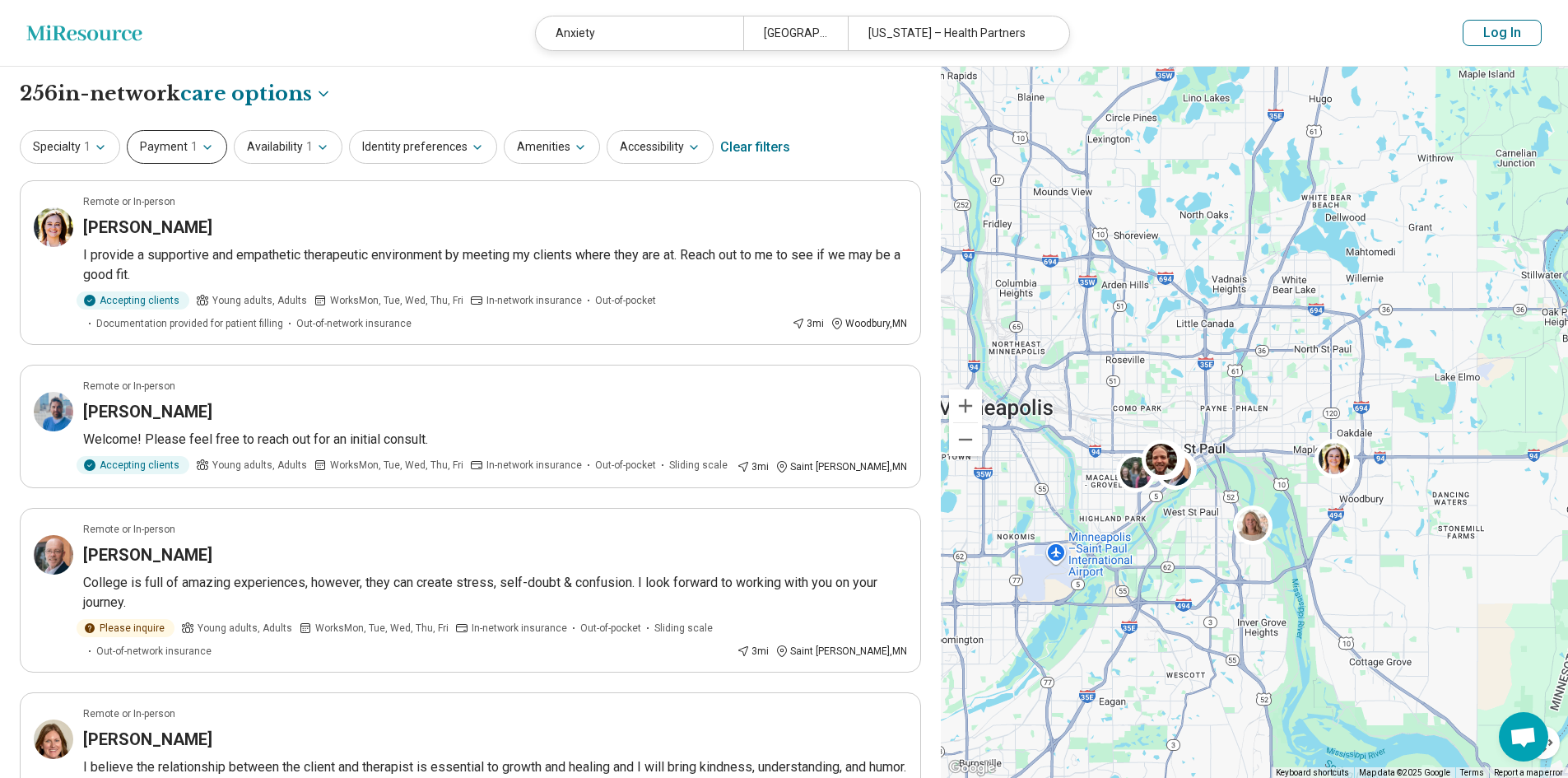
click at [208, 149] on icon "button" at bounding box center [207, 147] width 13 height 13
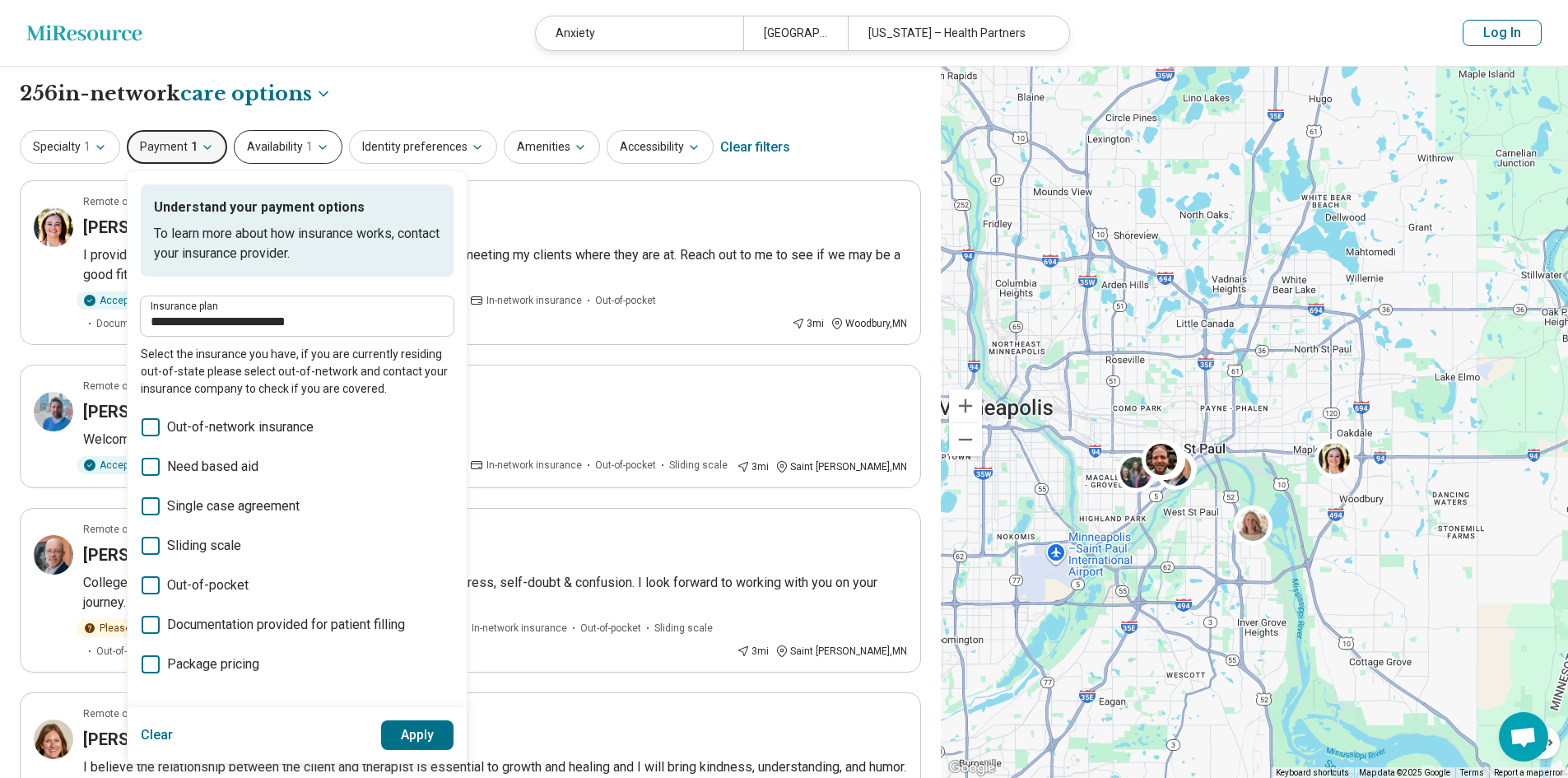
click at [319, 148] on icon "button" at bounding box center [323, 147] width 7 height 3
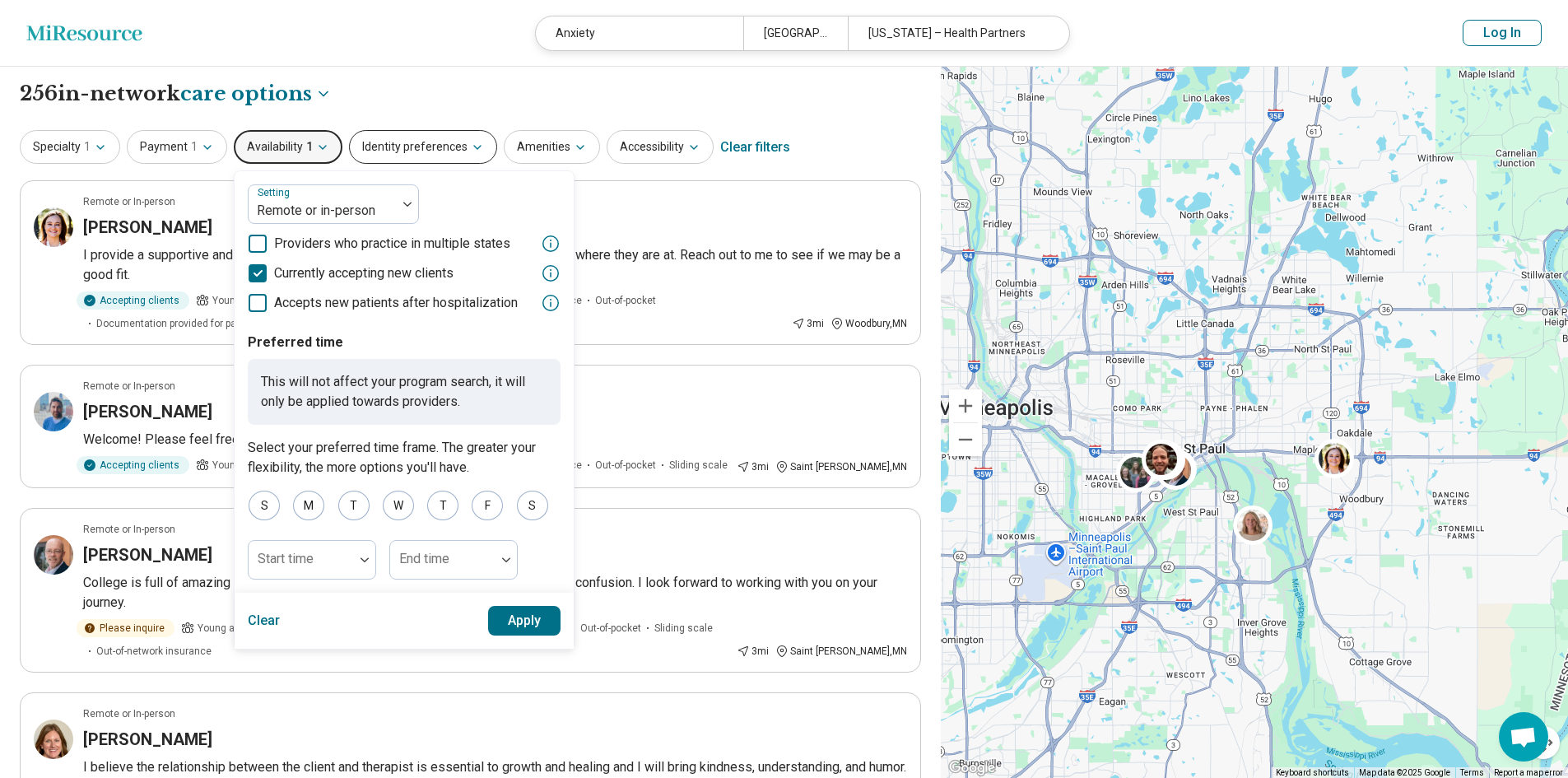
click at [471, 147] on icon "button" at bounding box center [477, 147] width 13 height 13
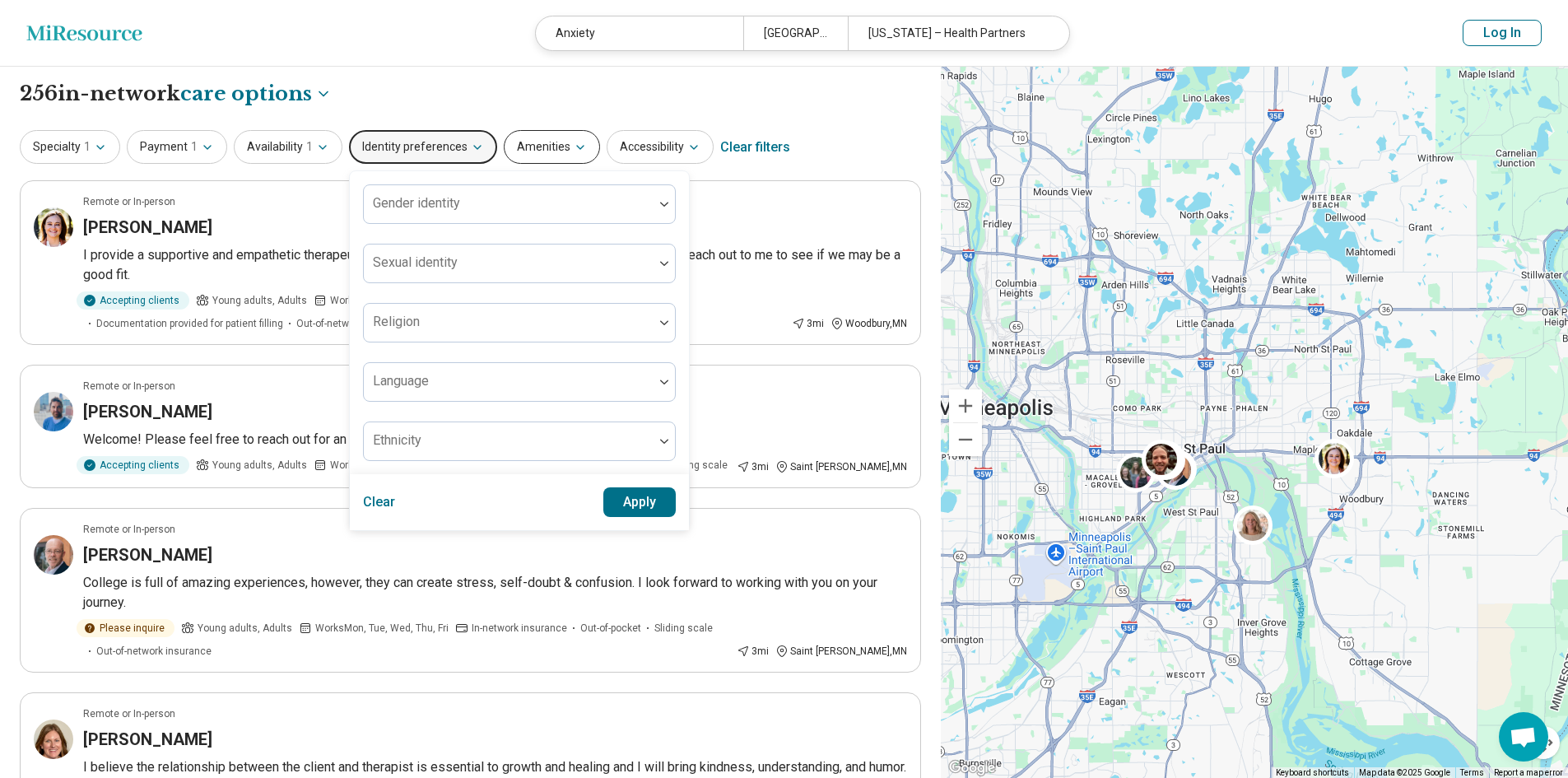
click at [577, 148] on icon "button" at bounding box center [580, 147] width 7 height 3
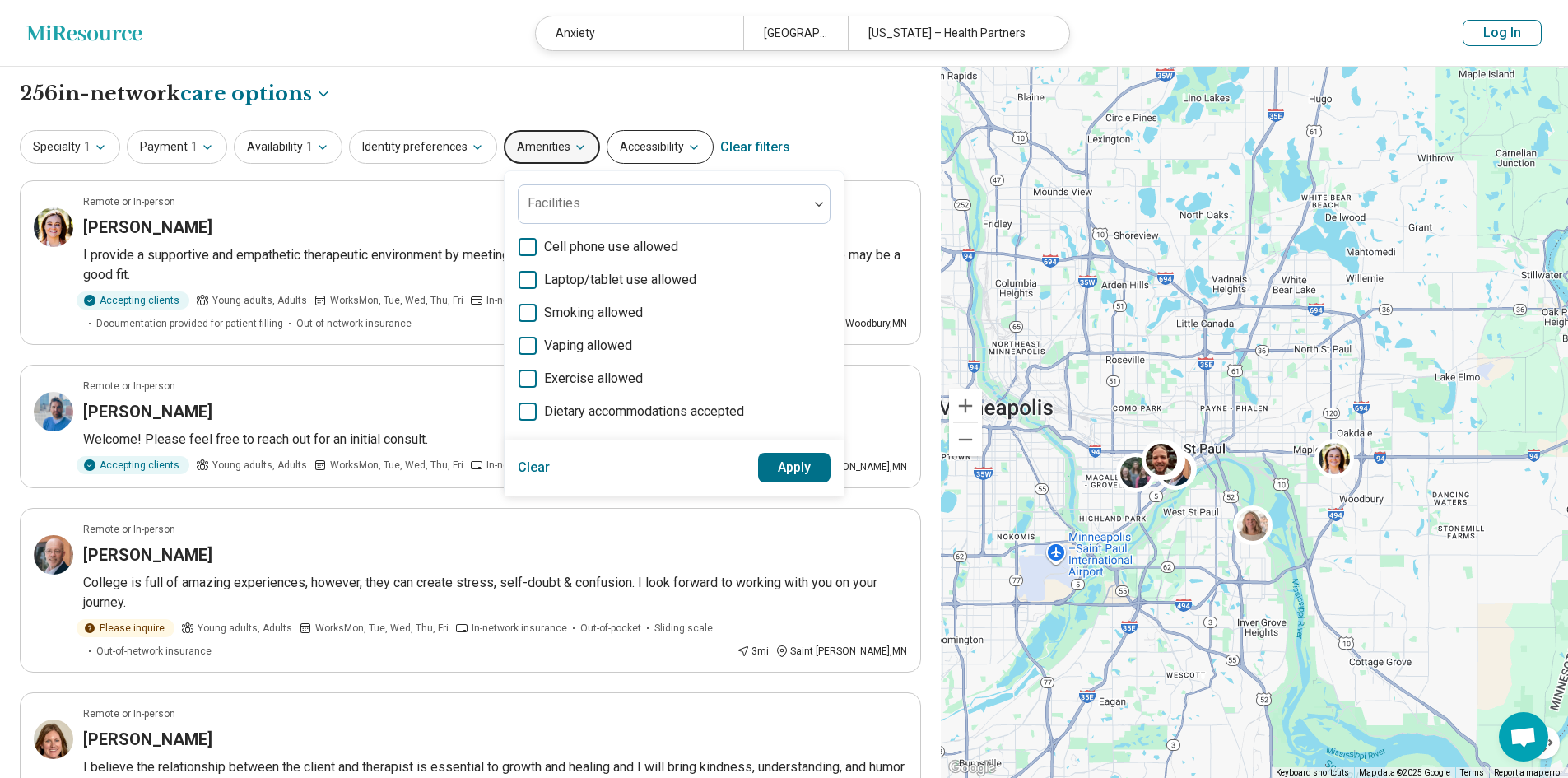
click at [690, 147] on icon "button" at bounding box center [694, 147] width 7 height 3
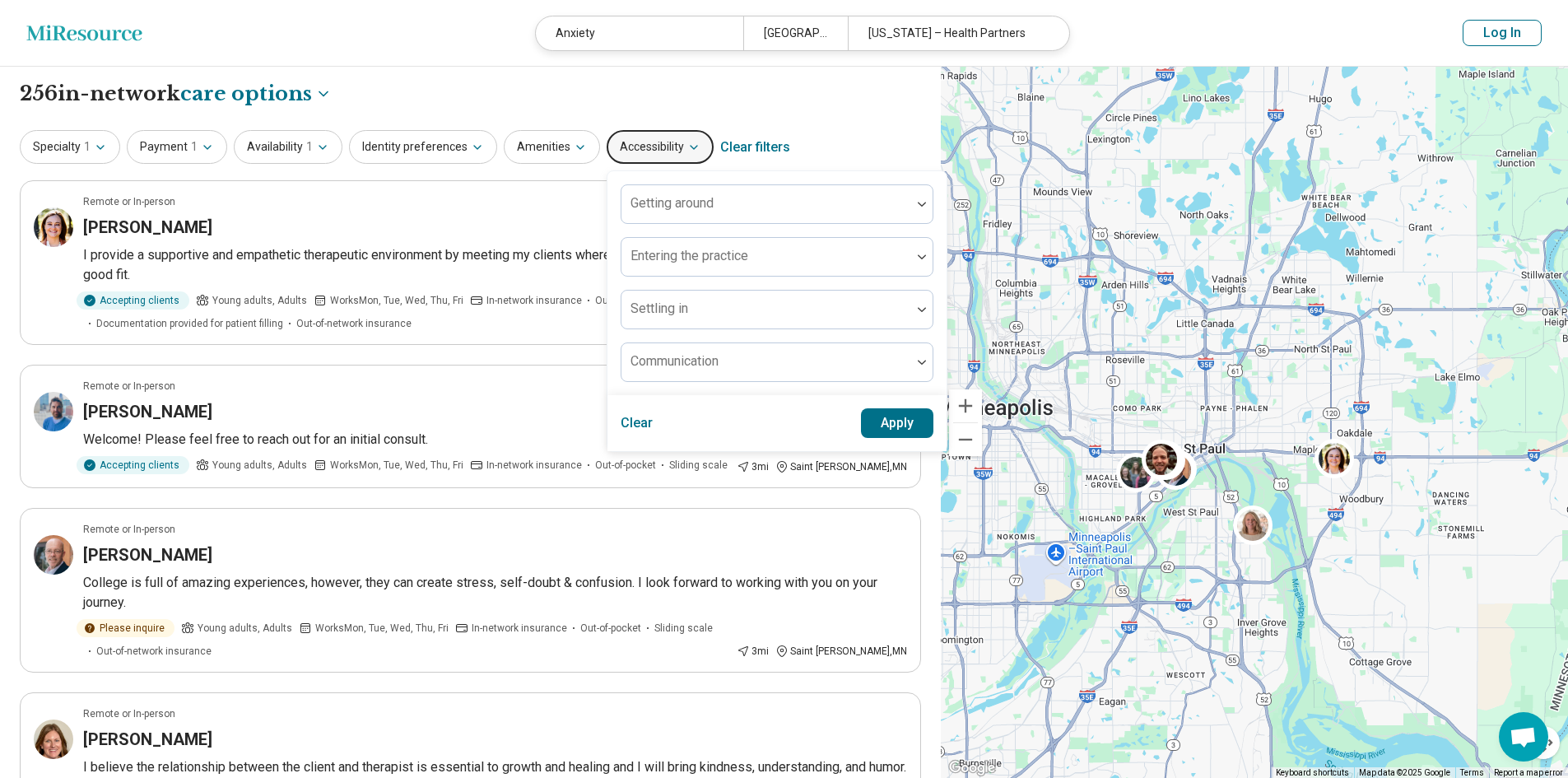
click at [694, 93] on div "**********" at bounding box center [470, 93] width 901 height 28
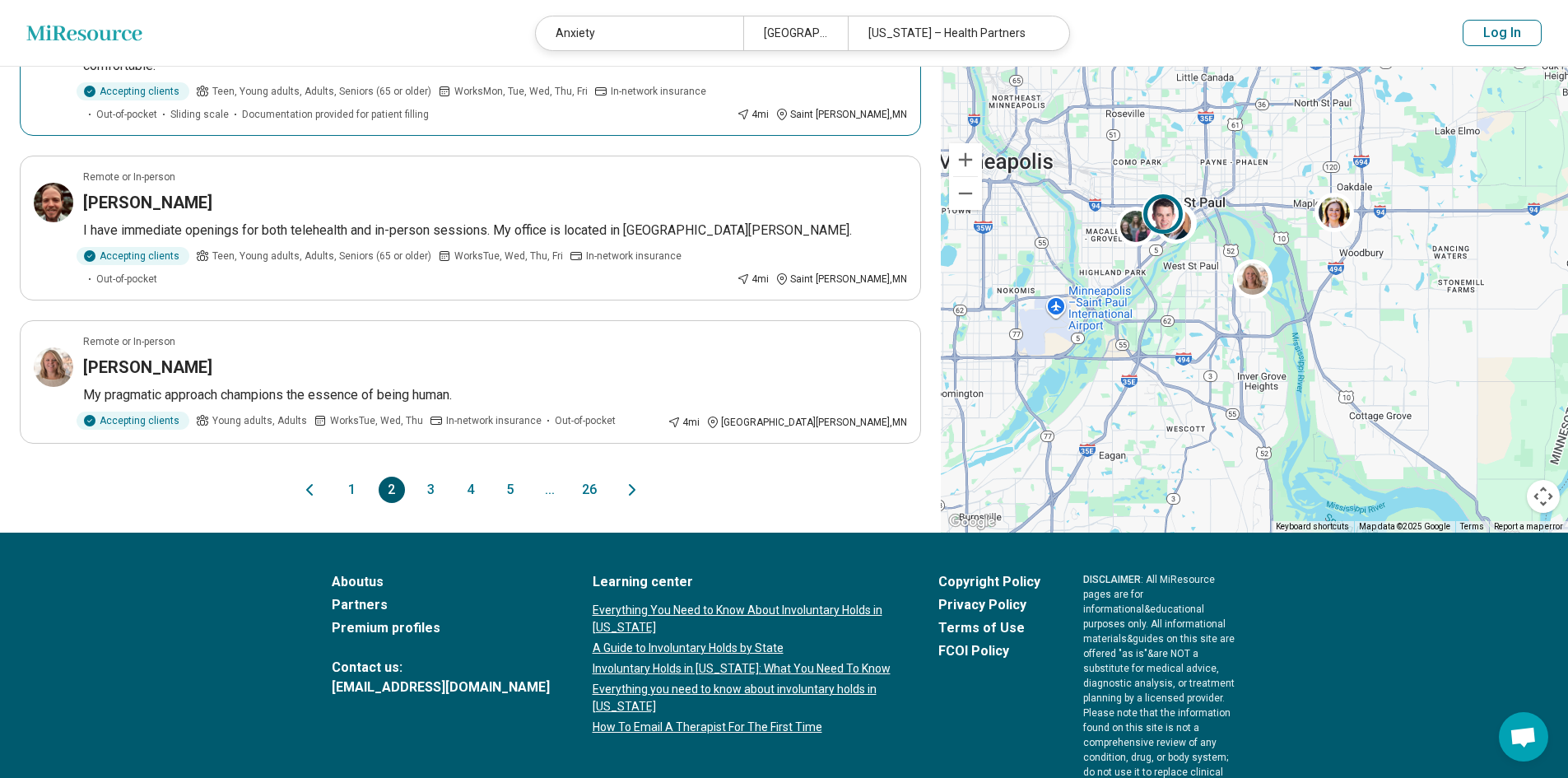
scroll to position [1476, 0]
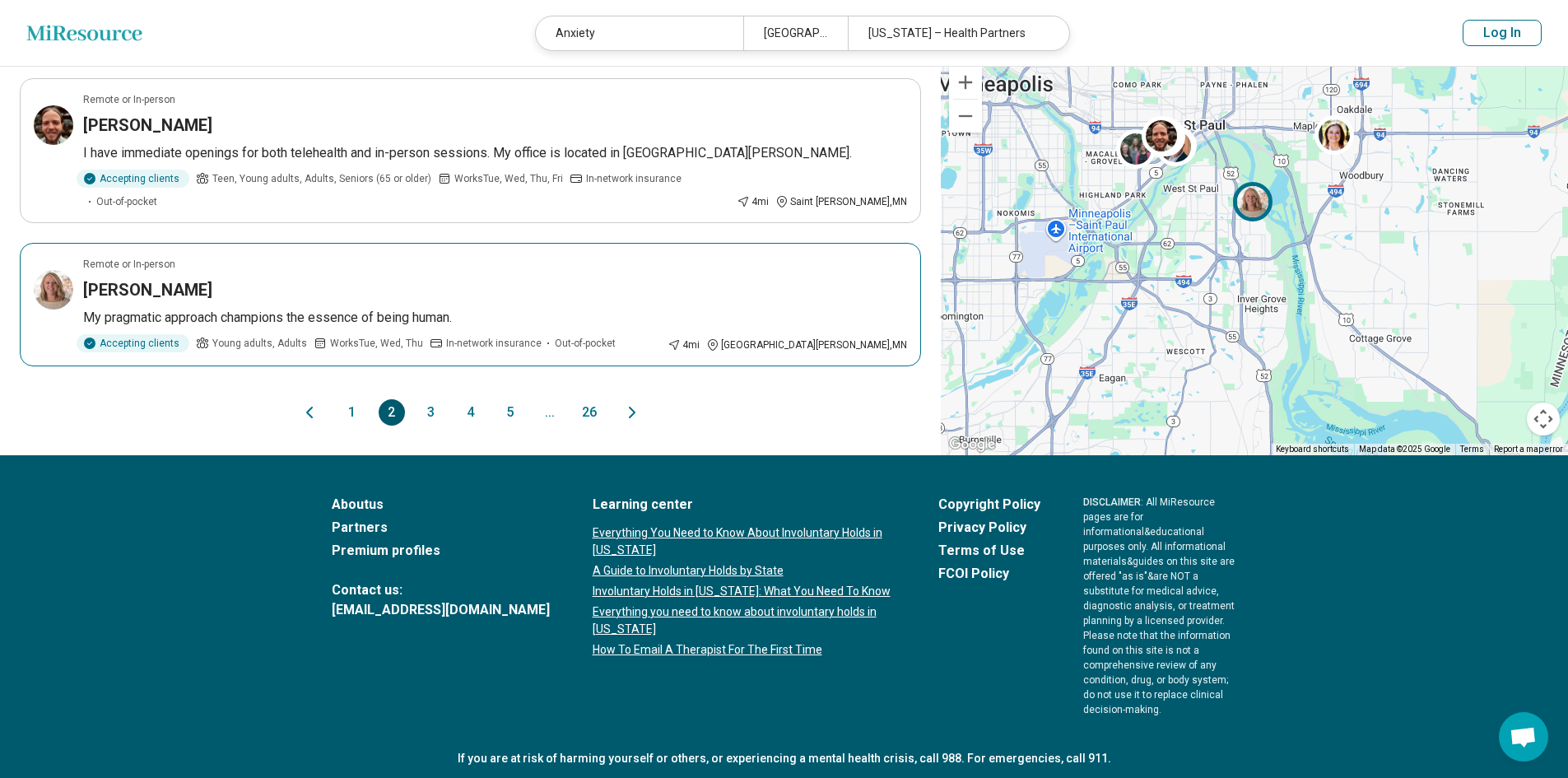
click at [468, 289] on div "Mikke Papes" at bounding box center [495, 290] width 824 height 23
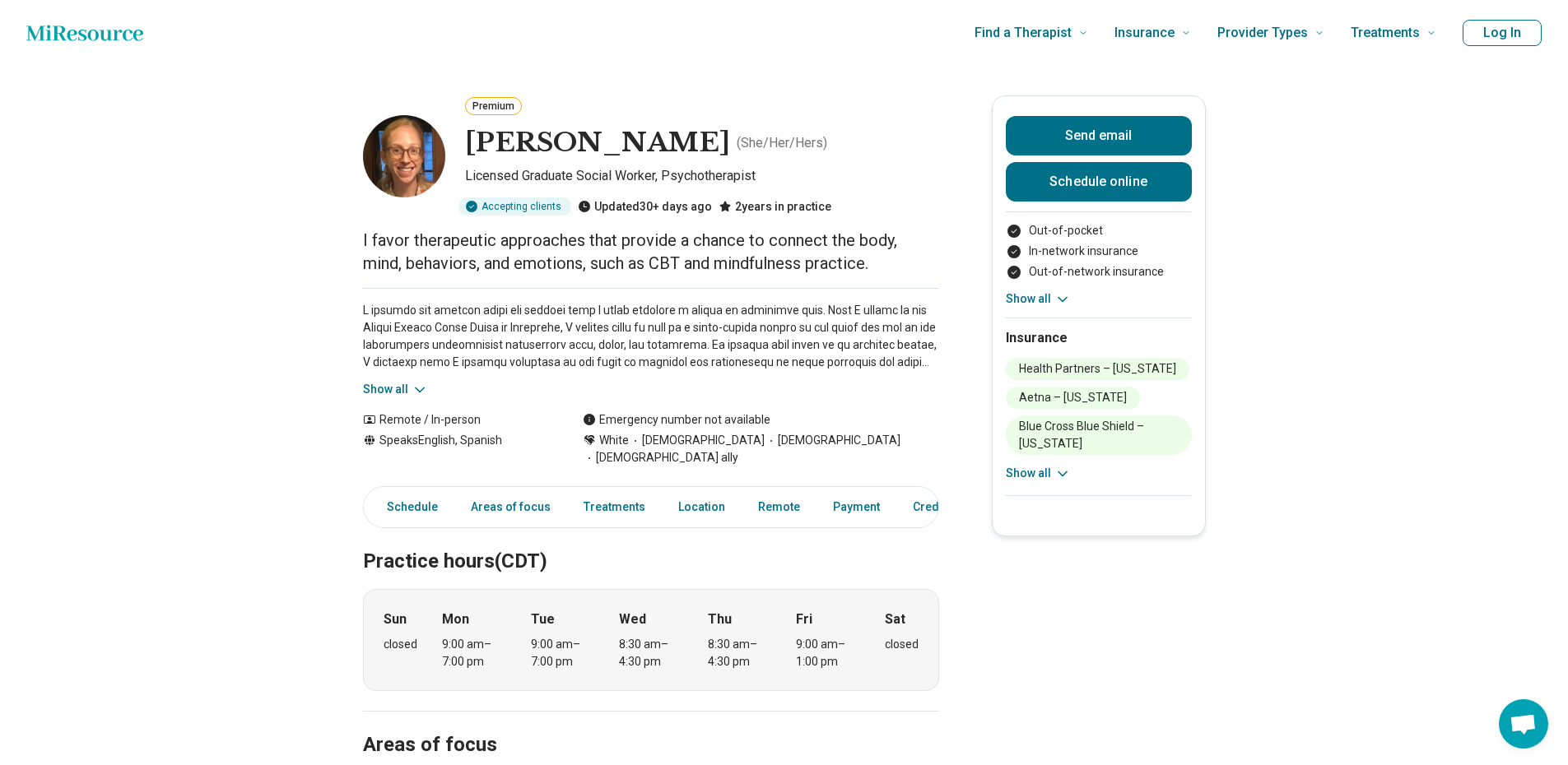
click at [417, 386] on icon at bounding box center [419, 390] width 16 height 16
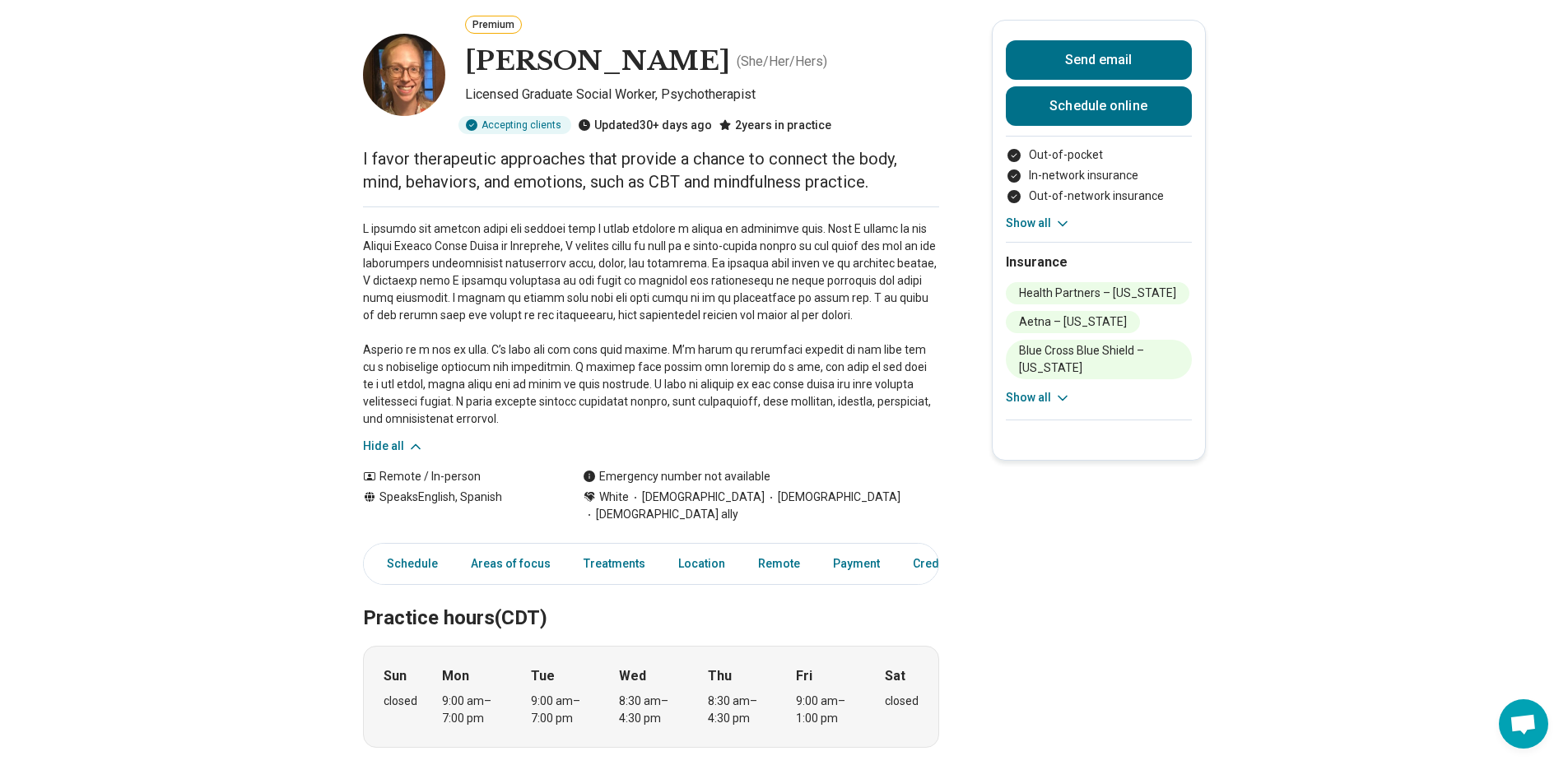
scroll to position [82, 0]
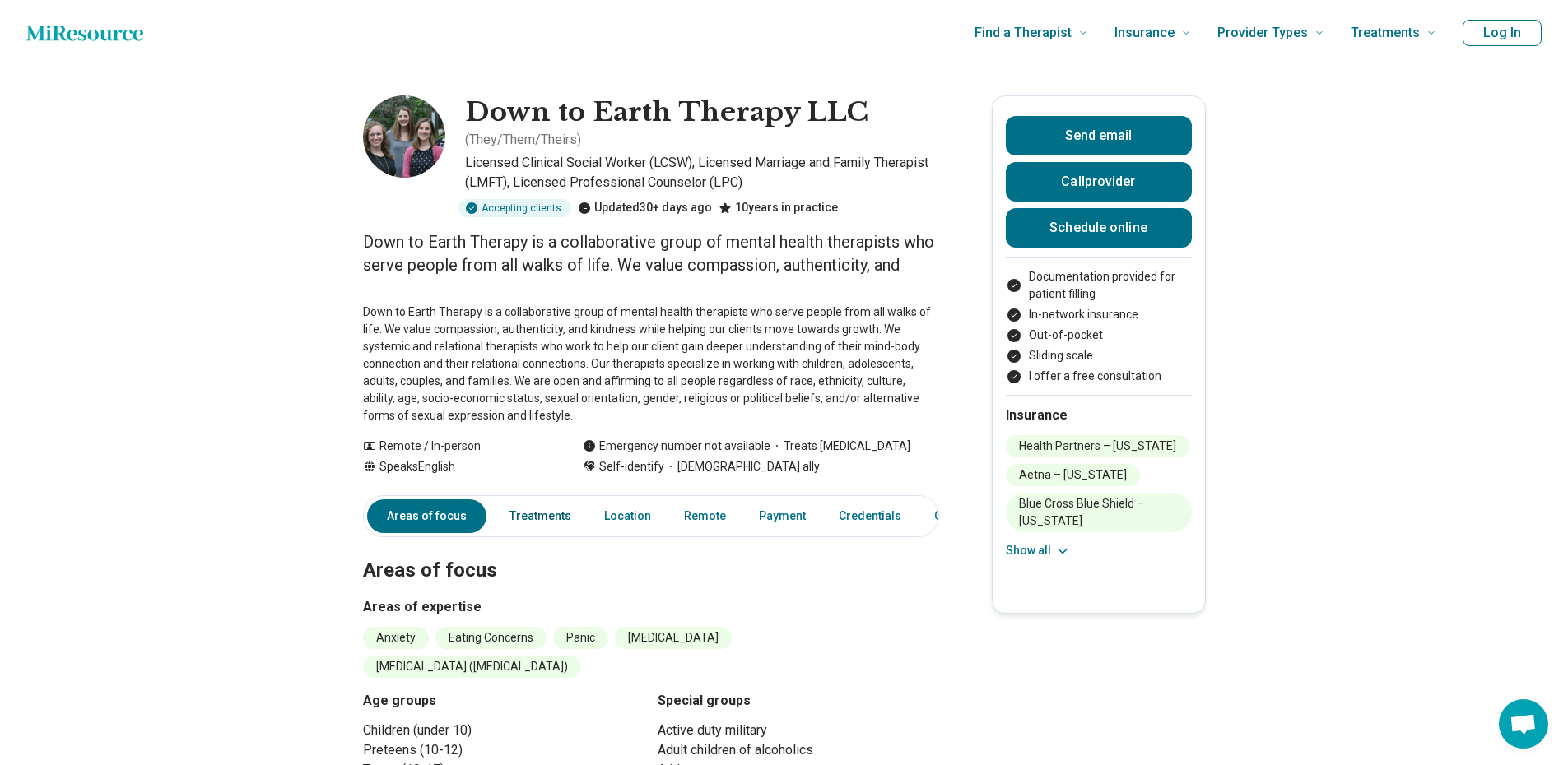
click at [536, 518] on link "Treatments" at bounding box center [541, 516] width 81 height 34
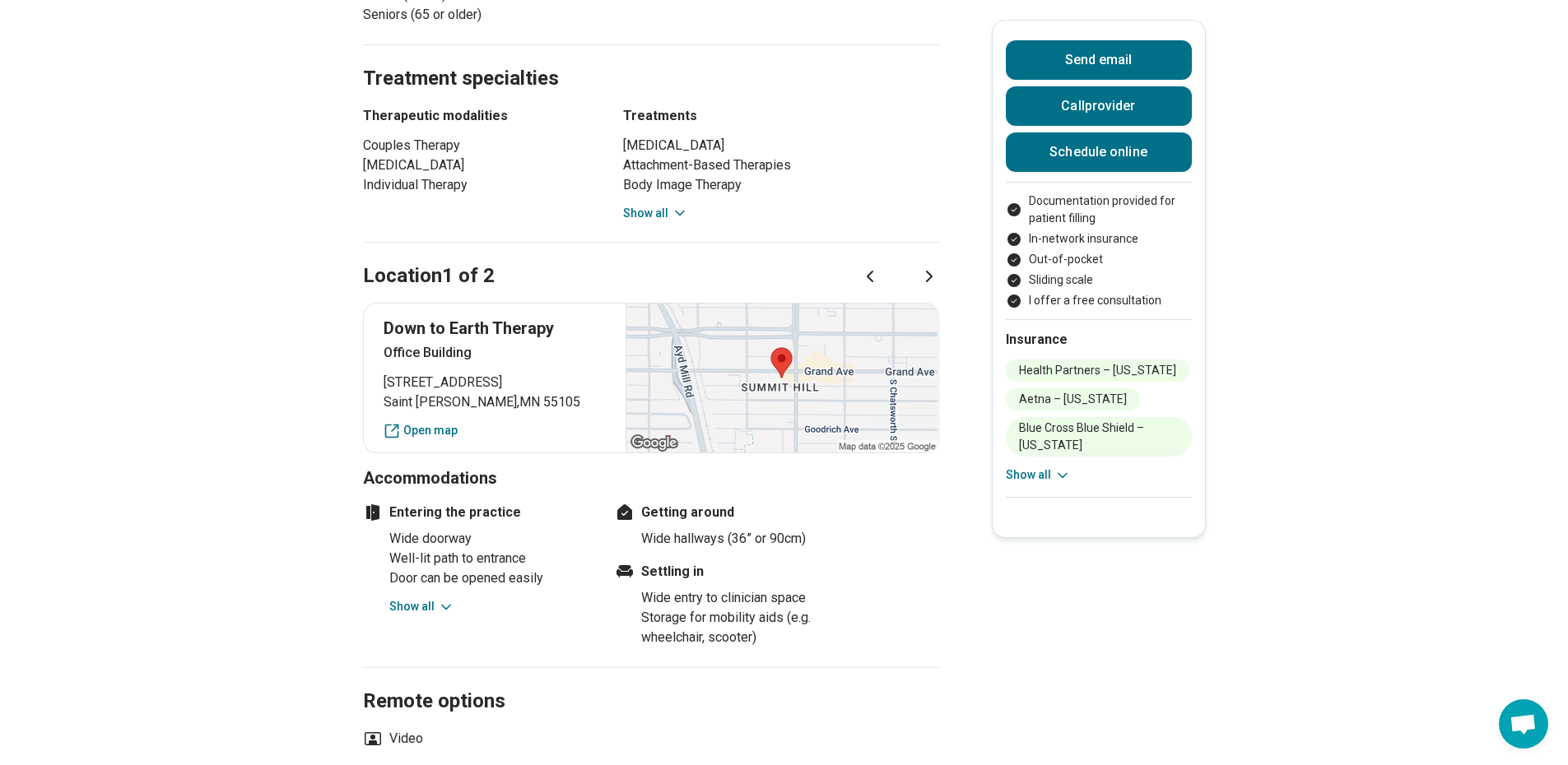
scroll to position [840, 0]
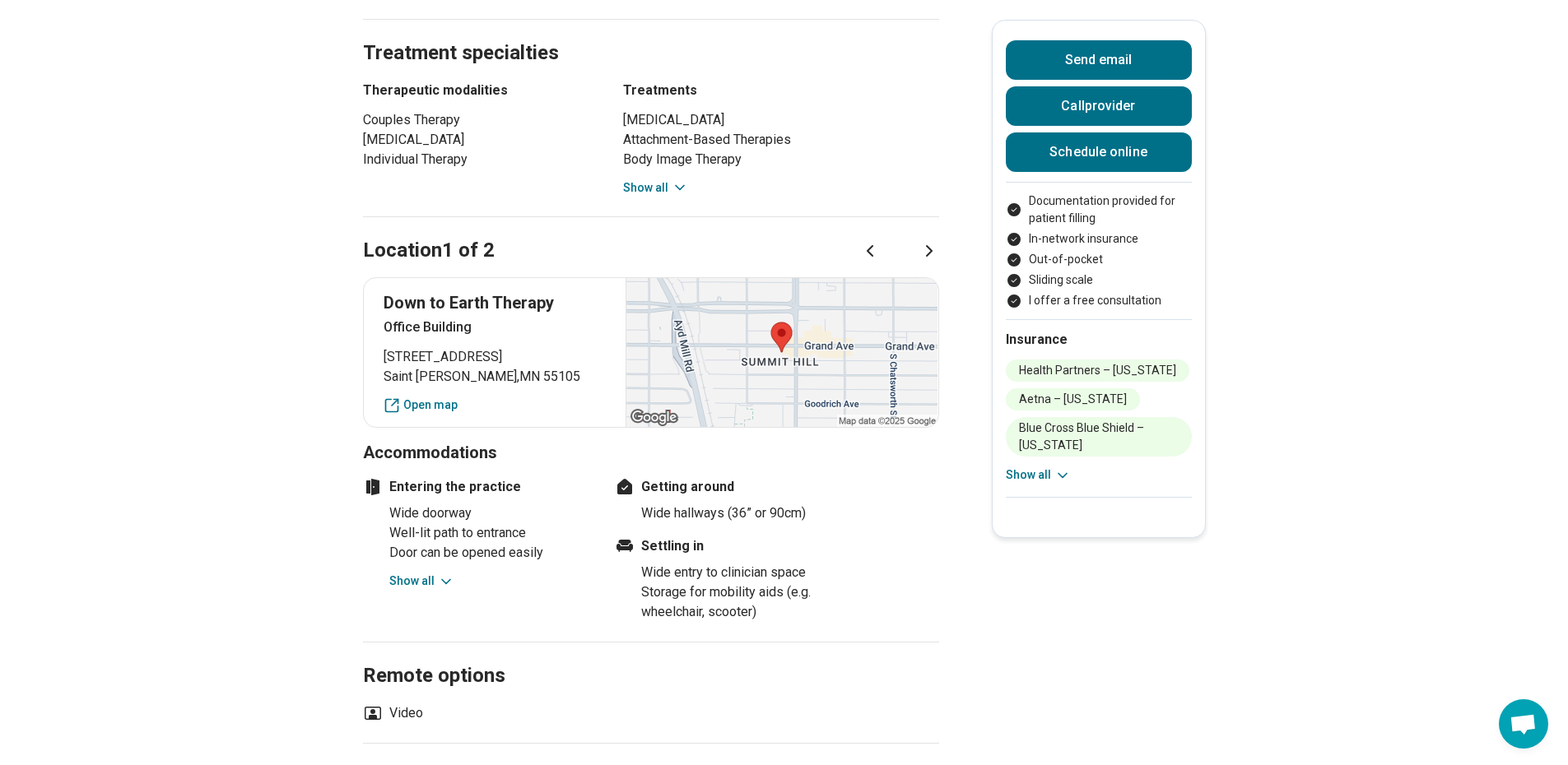
click at [662, 187] on button "Show all" at bounding box center [655, 188] width 65 height 17
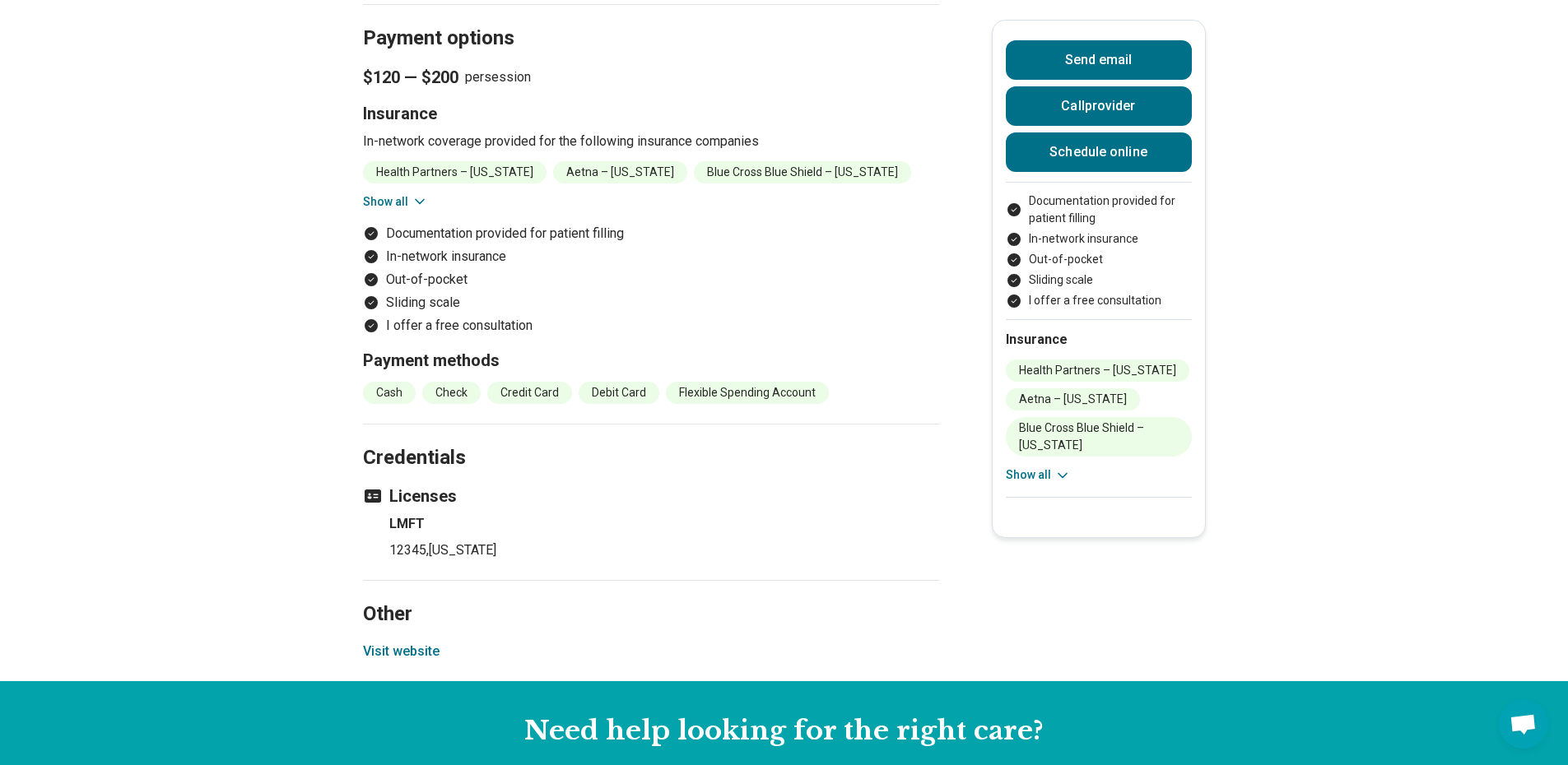
scroll to position [1909, 0]
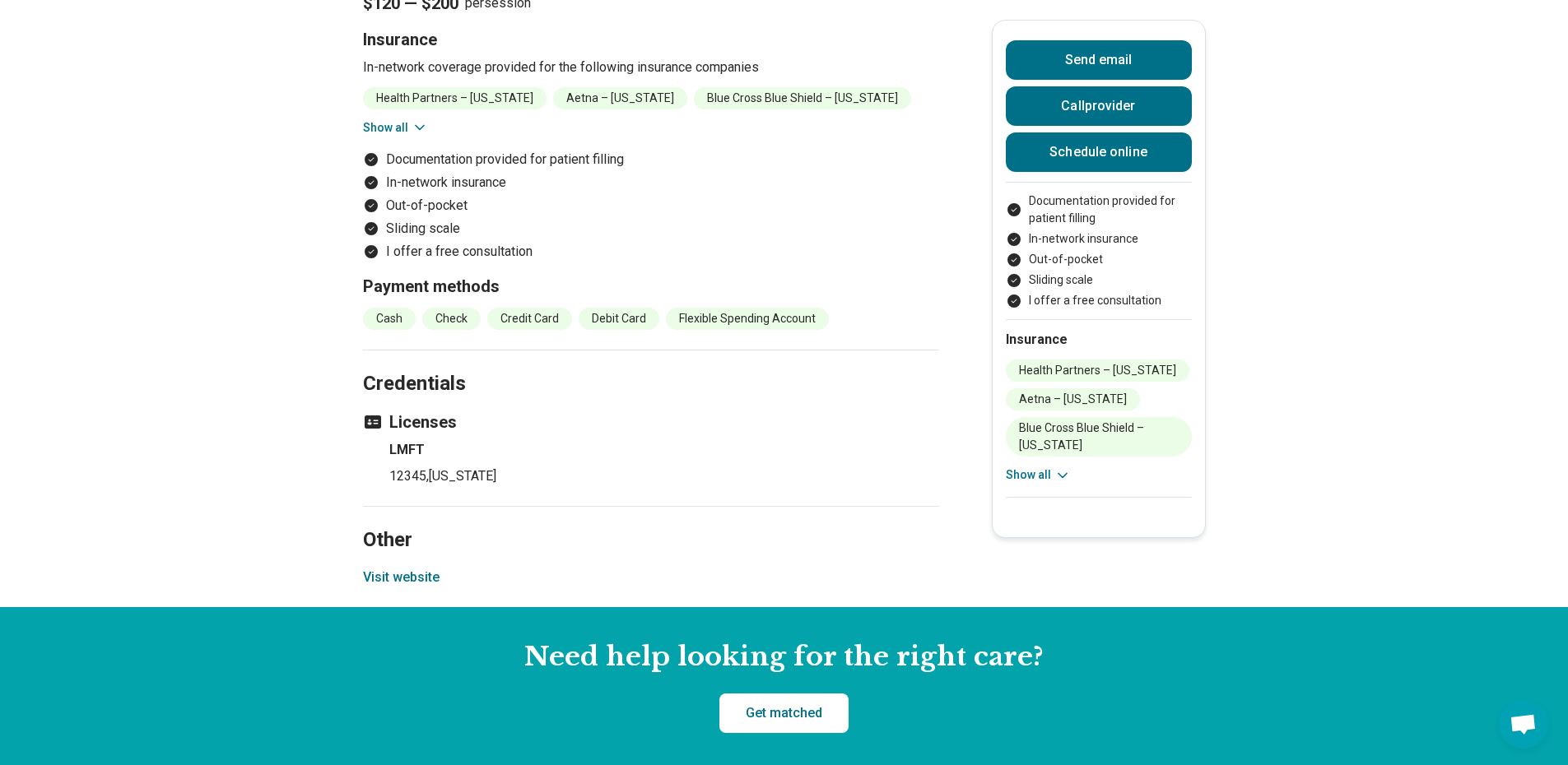
drag, startPoint x: 383, startPoint y: 597, endPoint x: 362, endPoint y: 603, distance: 21.8
click at [383, 587] on button "Visit website" at bounding box center [401, 577] width 77 height 20
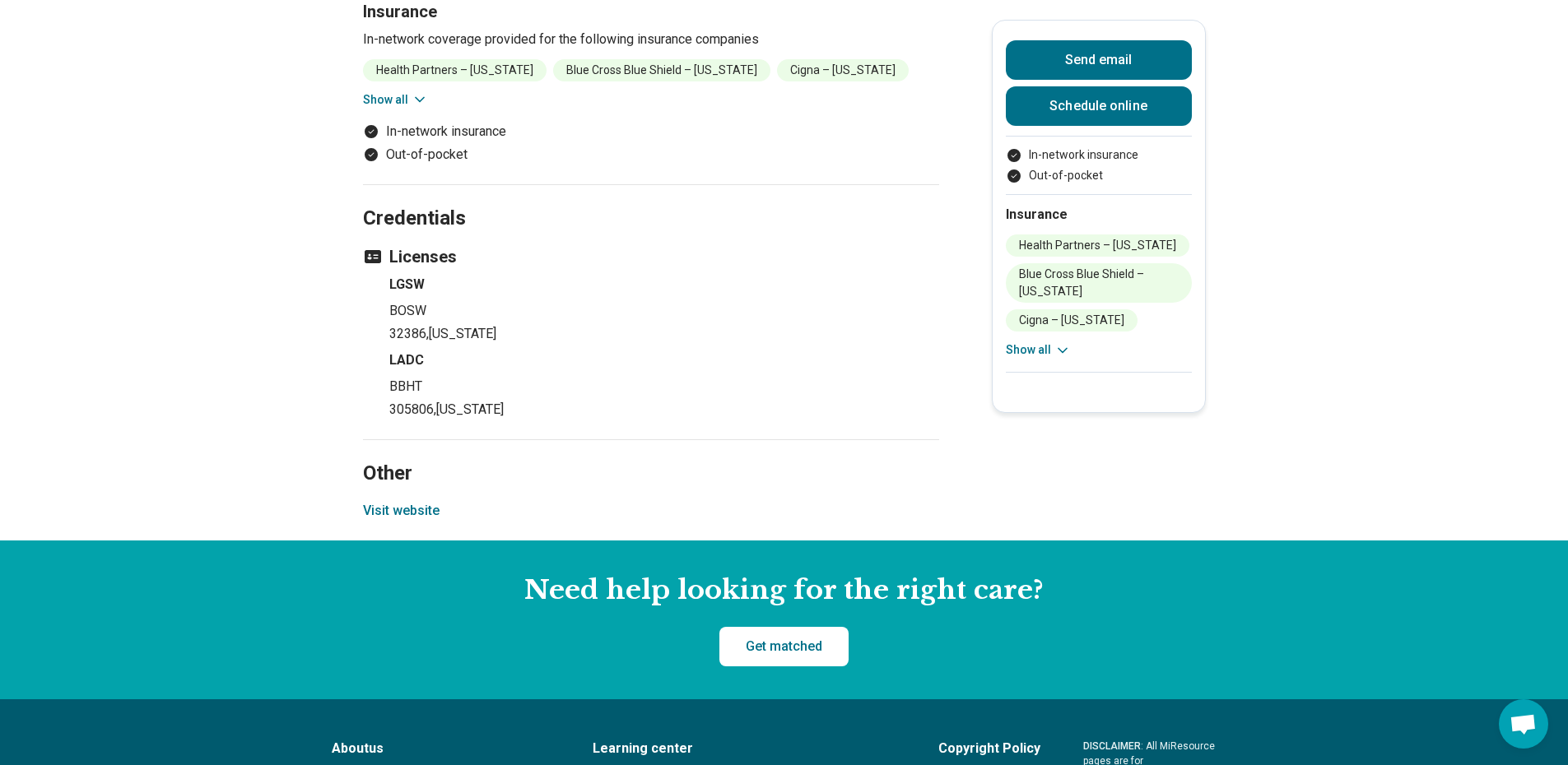
scroll to position [1316, 0]
